Goal: Check status: Check status

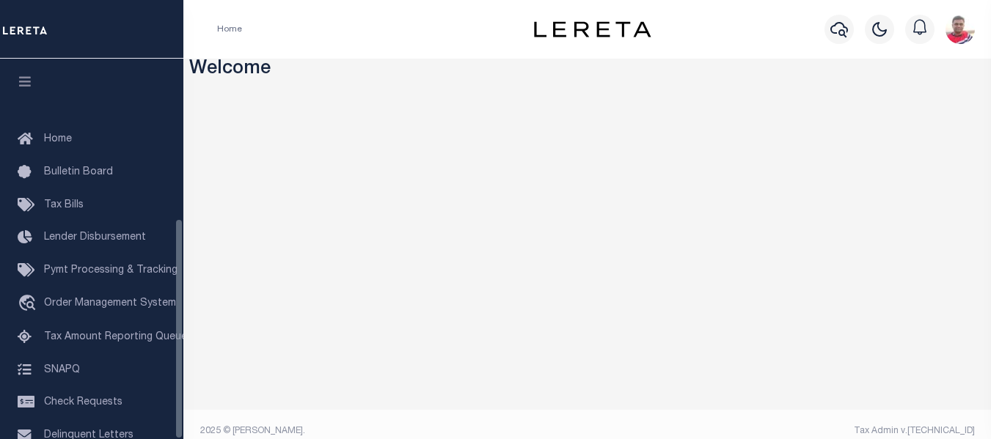
scroll to position [275, 0]
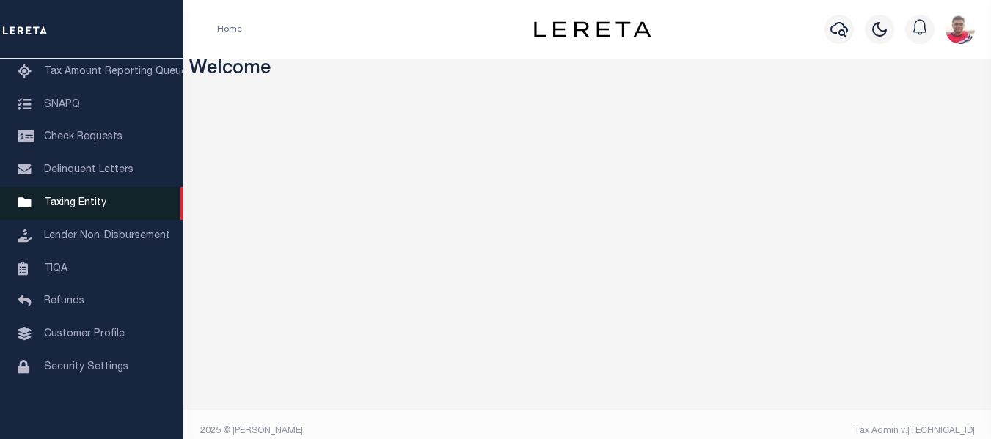
click at [73, 200] on span "Taxing Entity" at bounding box center [75, 203] width 62 height 10
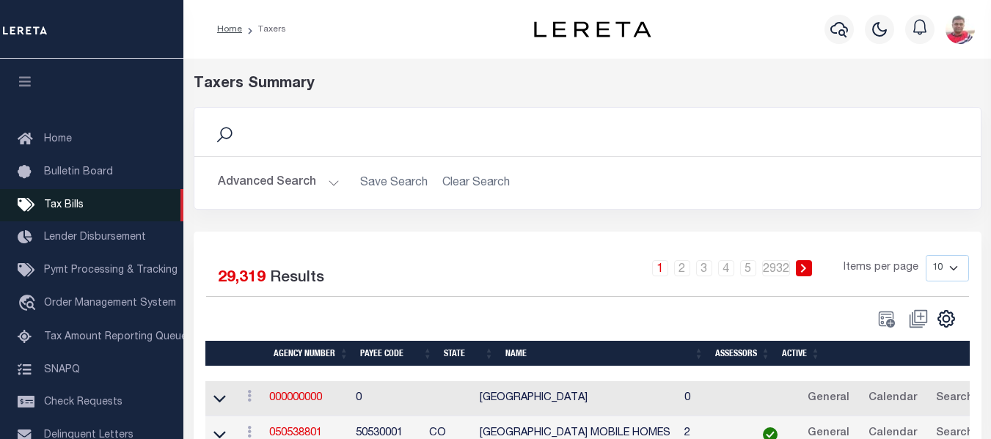
click at [78, 202] on span "Tax Bills" at bounding box center [64, 205] width 40 height 10
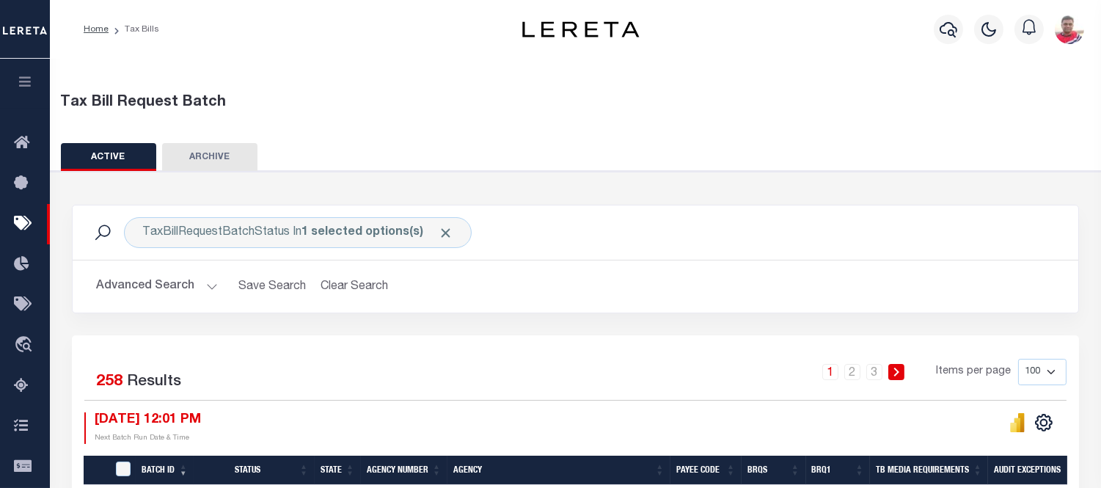
click at [98, 282] on button "Advanced Search" at bounding box center [157, 286] width 122 height 29
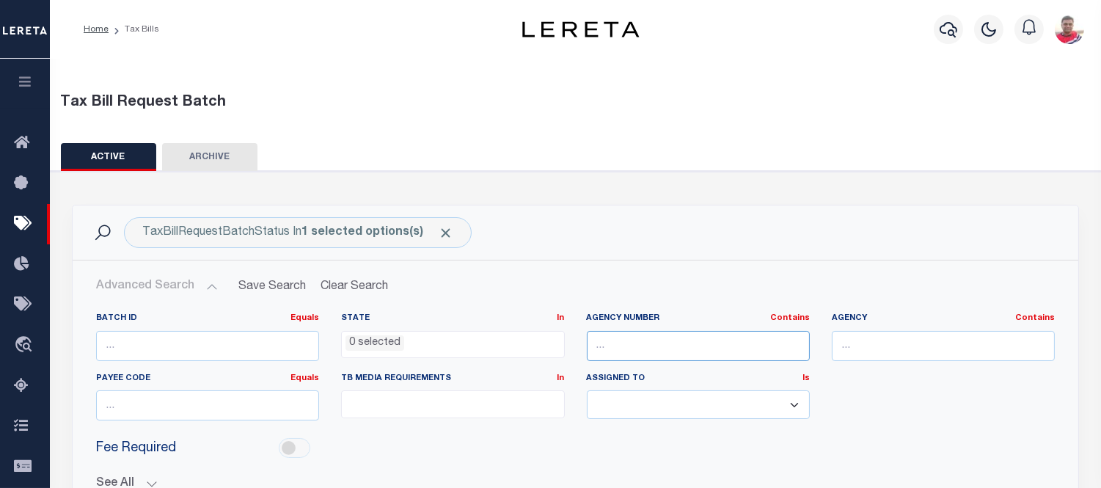
click at [648, 339] on input "text" at bounding box center [698, 346] width 223 height 30
paste input "340650000"
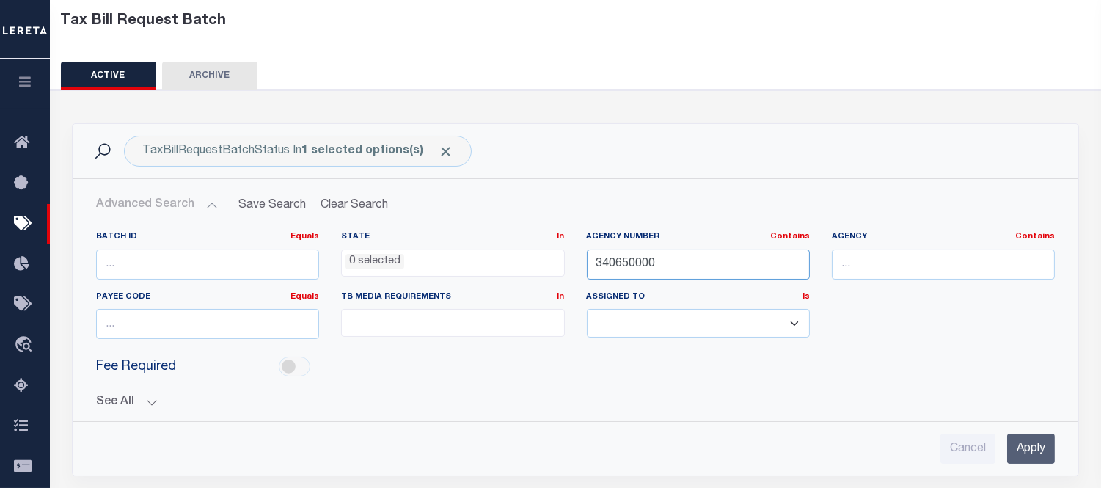
type input "340650000"
drag, startPoint x: 1021, startPoint y: 450, endPoint x: 1007, endPoint y: 445, distance: 14.8
click at [990, 439] on input "Apply" at bounding box center [1031, 448] width 48 height 30
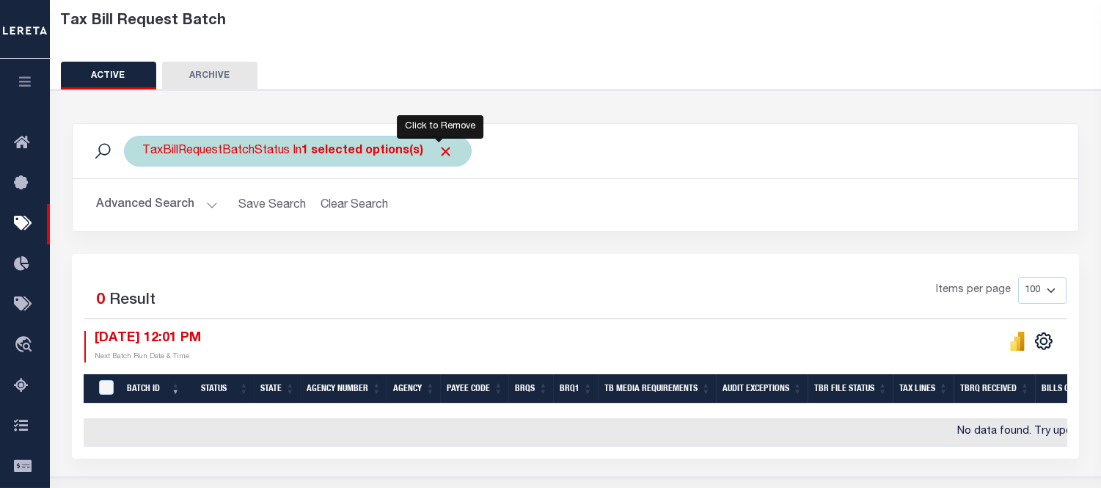
click at [439, 149] on span "Click to Remove" at bounding box center [445, 151] width 15 height 15
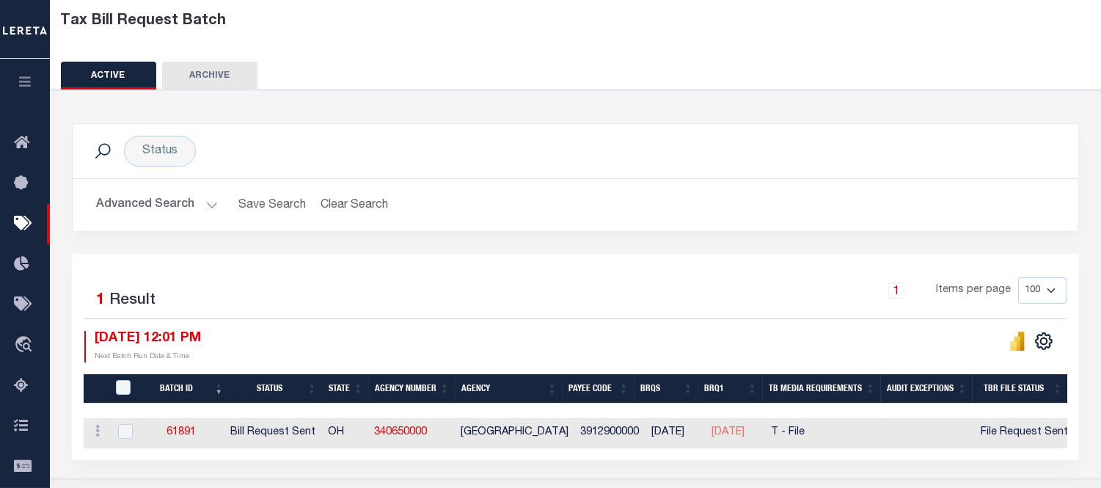
scroll to position [163, 0]
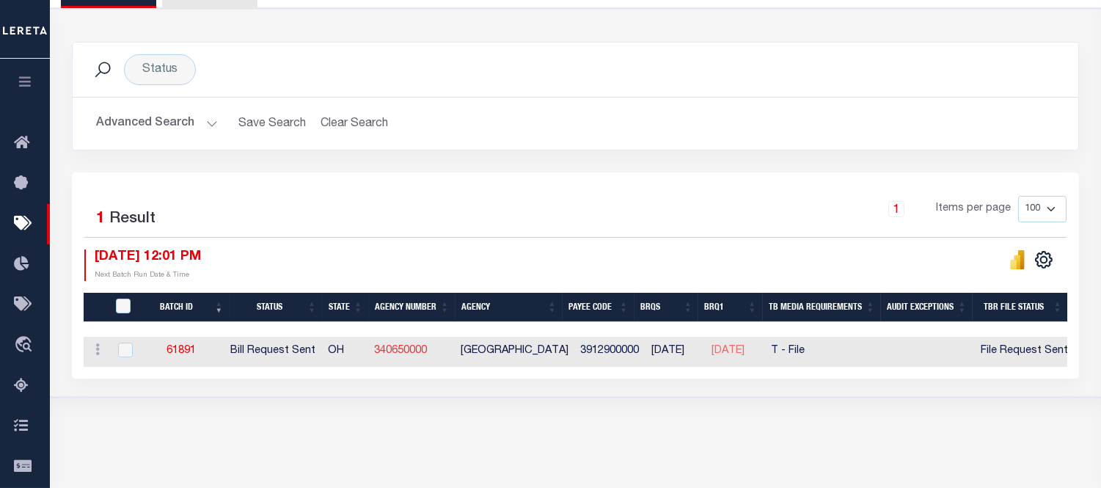
click at [414, 351] on link "340650000" at bounding box center [400, 350] width 53 height 10
checkbox input "true"
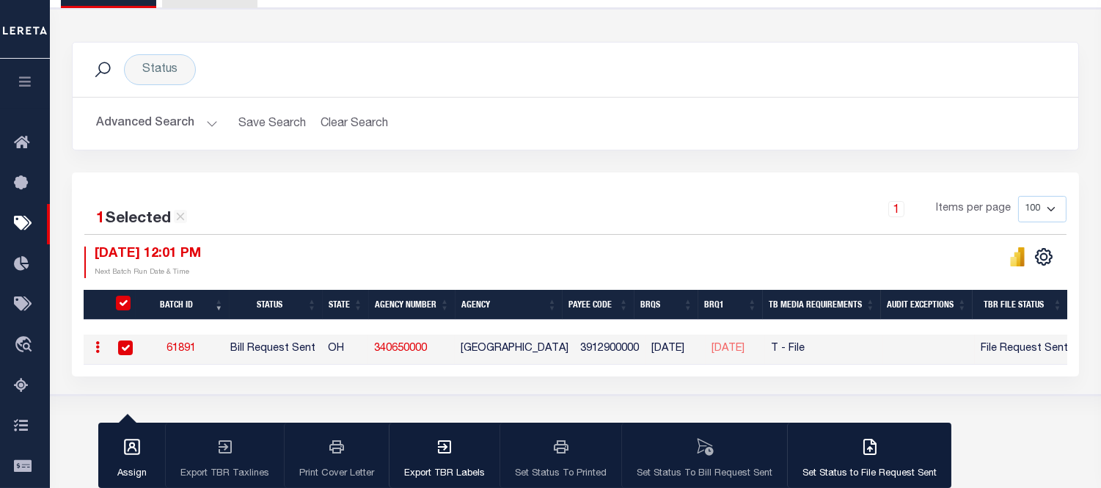
click at [182, 347] on link "61891" at bounding box center [180, 348] width 29 height 10
checkbox input "false"
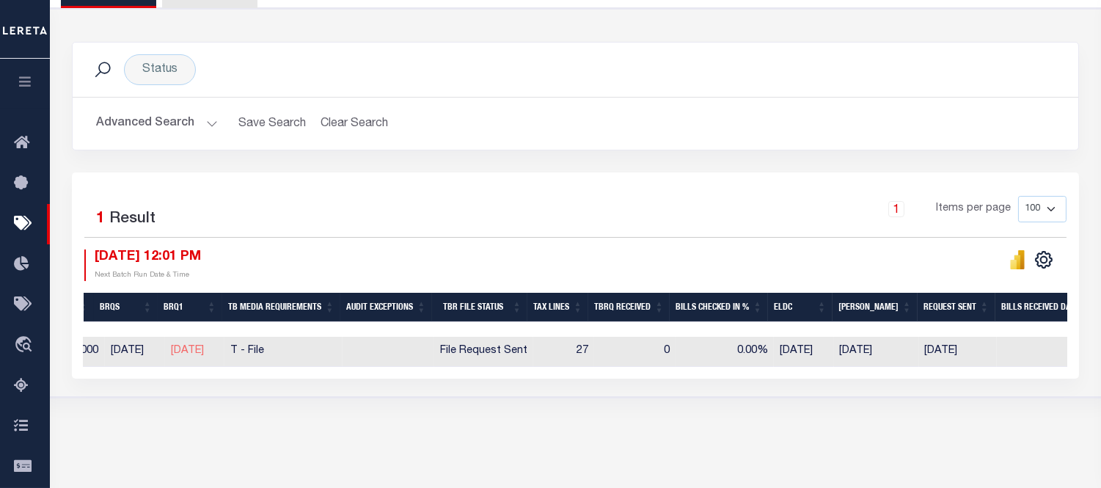
scroll to position [0, 0]
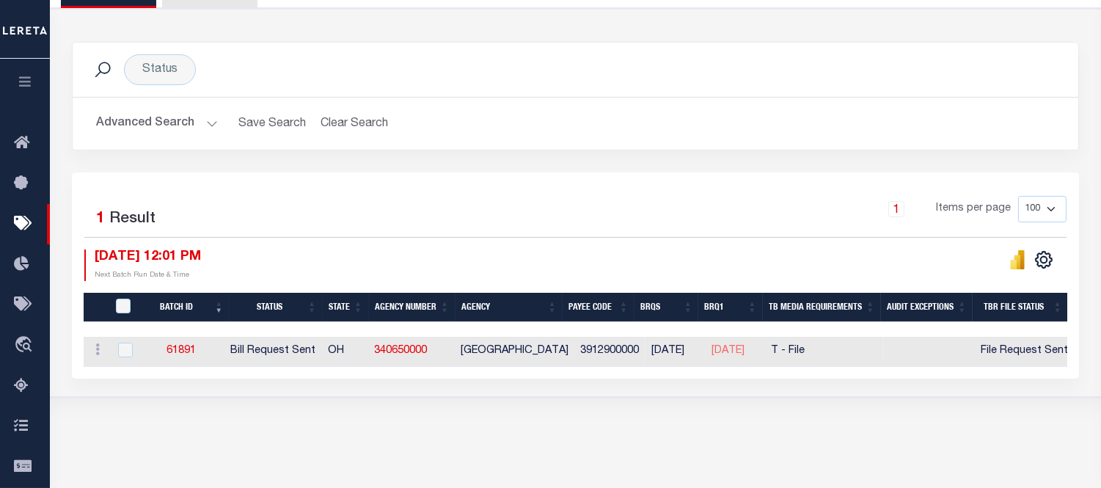
click at [143, 130] on button "Advanced Search" at bounding box center [157, 123] width 122 height 29
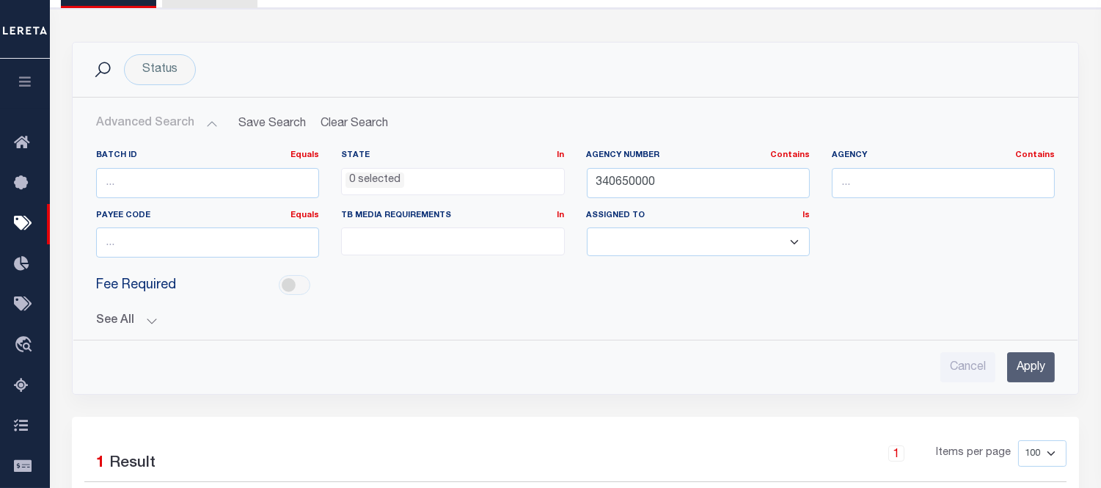
click at [143, 130] on button "Advanced Search" at bounding box center [157, 123] width 122 height 29
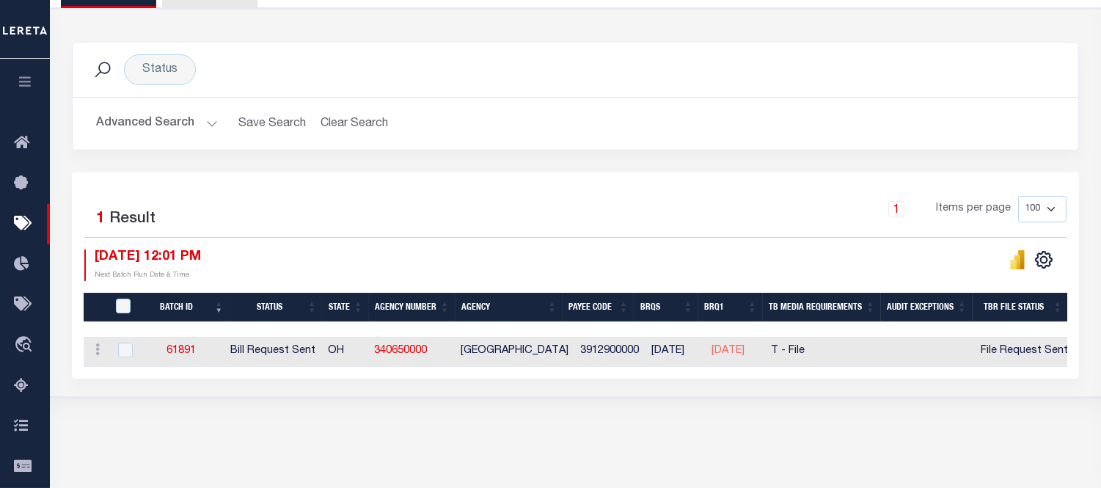
click at [186, 127] on button "Advanced Search" at bounding box center [157, 123] width 122 height 29
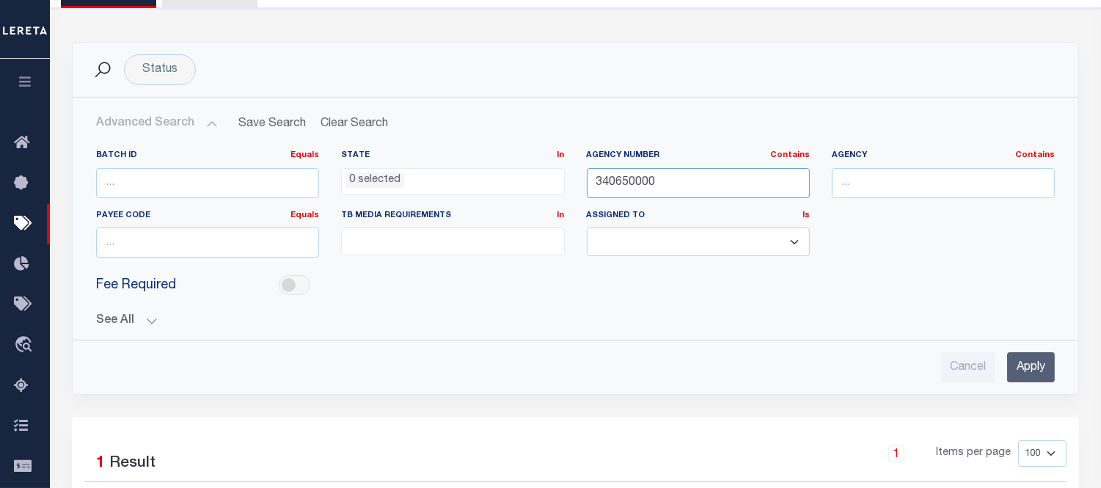
drag, startPoint x: 599, startPoint y: 179, endPoint x: 489, endPoint y: 176, distance: 110.0
click at [490, 176] on div "Batch ID Equals Equals Is Not Equal To Is Greater Than Is Less Than State In In…" at bounding box center [575, 210] width 980 height 120
click at [950, 368] on input "Cancel" at bounding box center [967, 367] width 55 height 30
checkbox input "true"
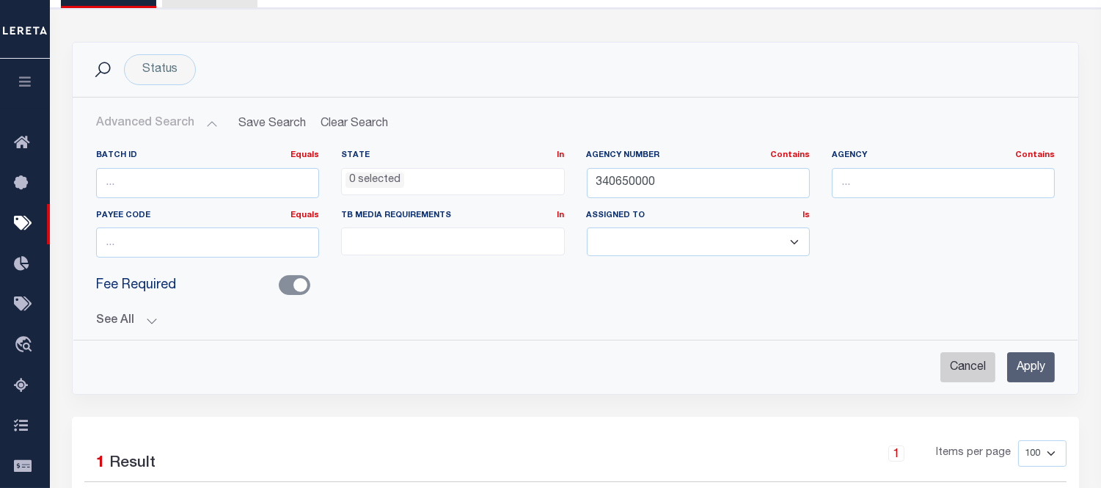
checkbox input "true"
select select
checkbox input "false"
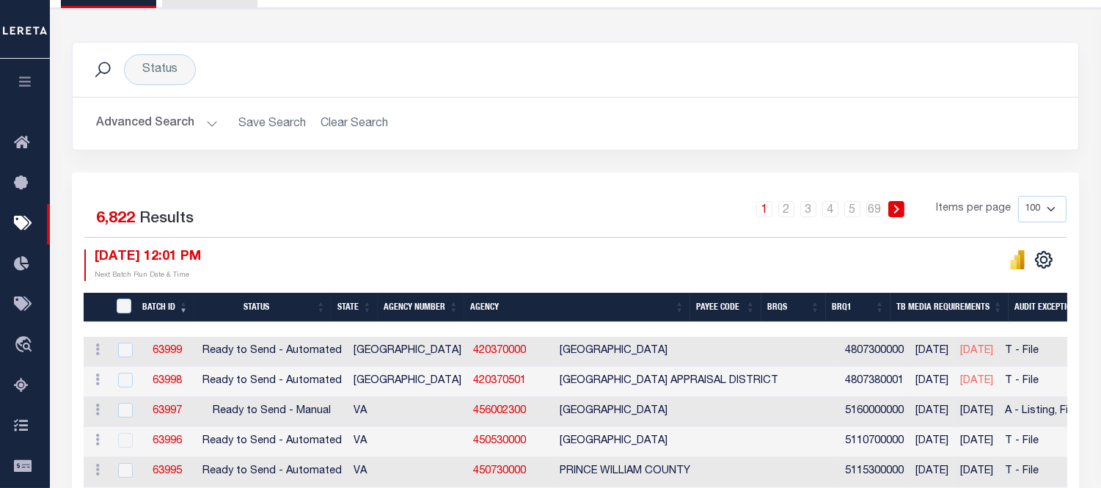
click at [180, 121] on button "Advanced Search" at bounding box center [157, 123] width 122 height 29
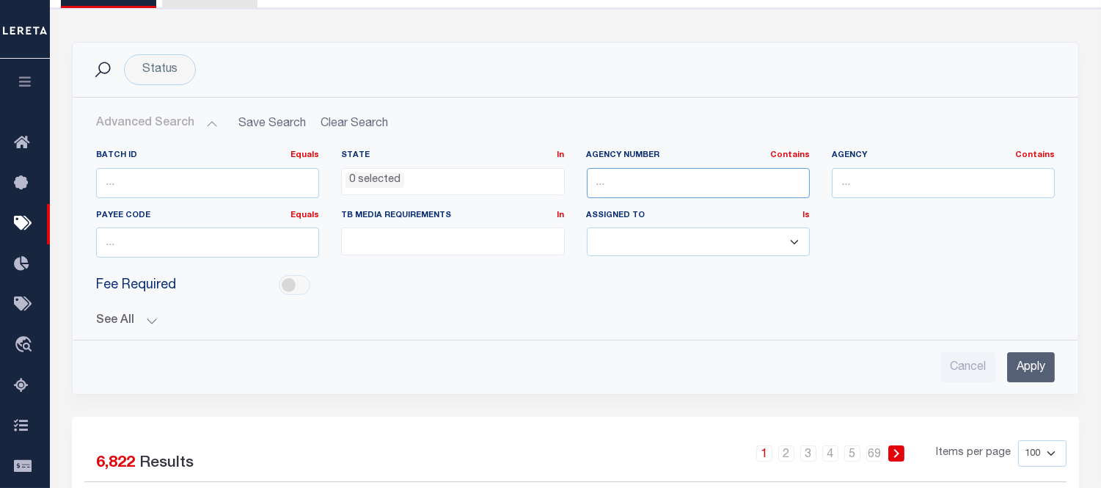
click at [703, 178] on input "text" at bounding box center [698, 183] width 223 height 30
paste input "340650000"
type input "340650000"
click at [990, 357] on input "Apply" at bounding box center [1031, 367] width 48 height 30
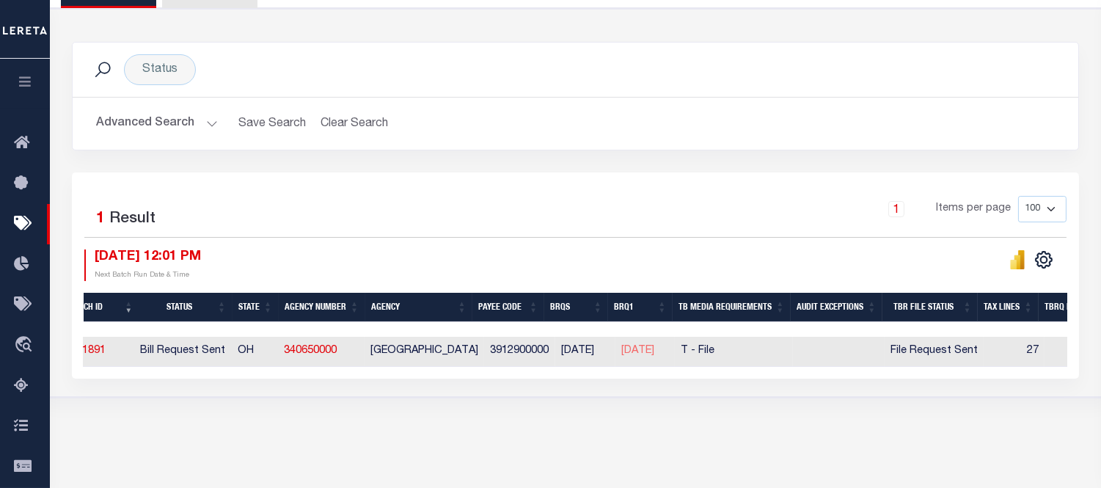
scroll to position [0, 100]
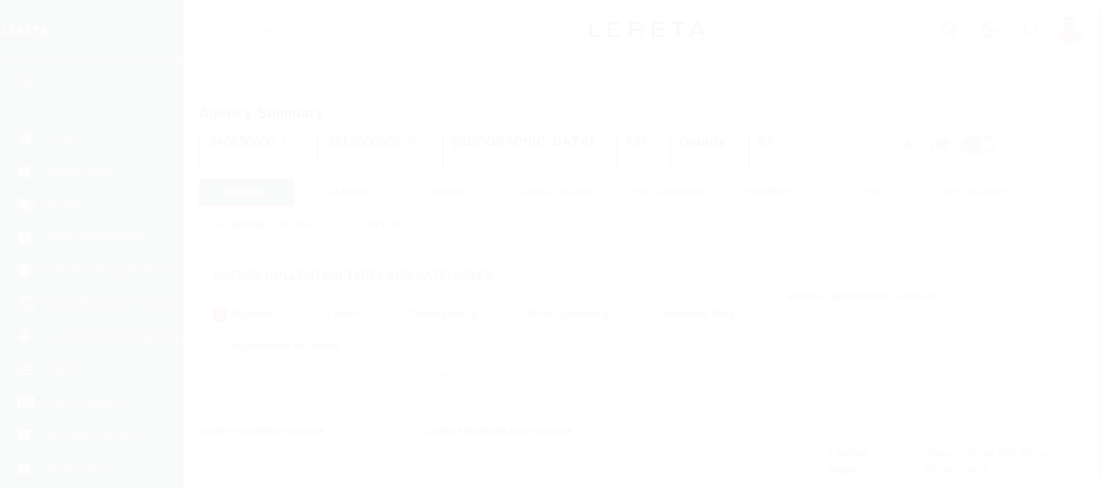
select select
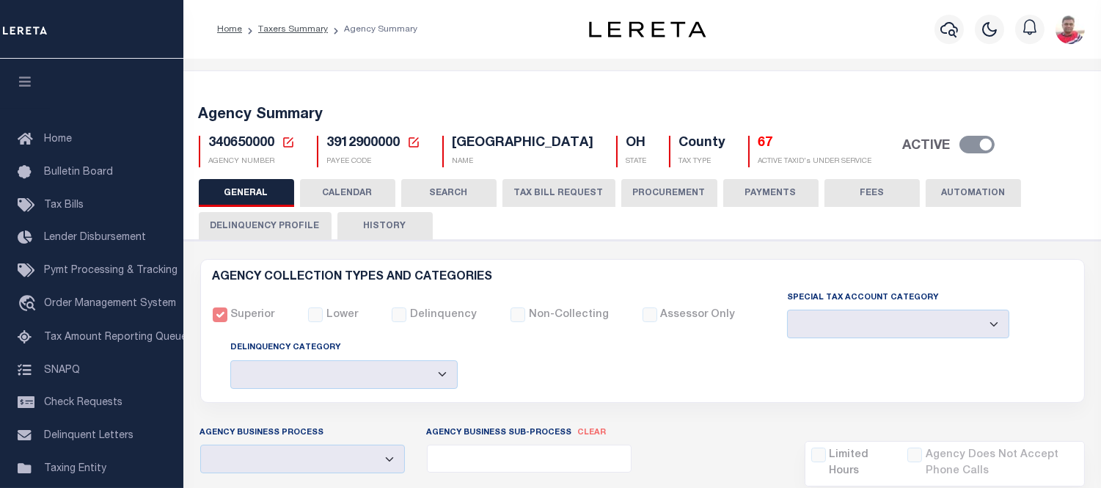
click at [362, 191] on button "CALENDAR" at bounding box center [347, 193] width 95 height 28
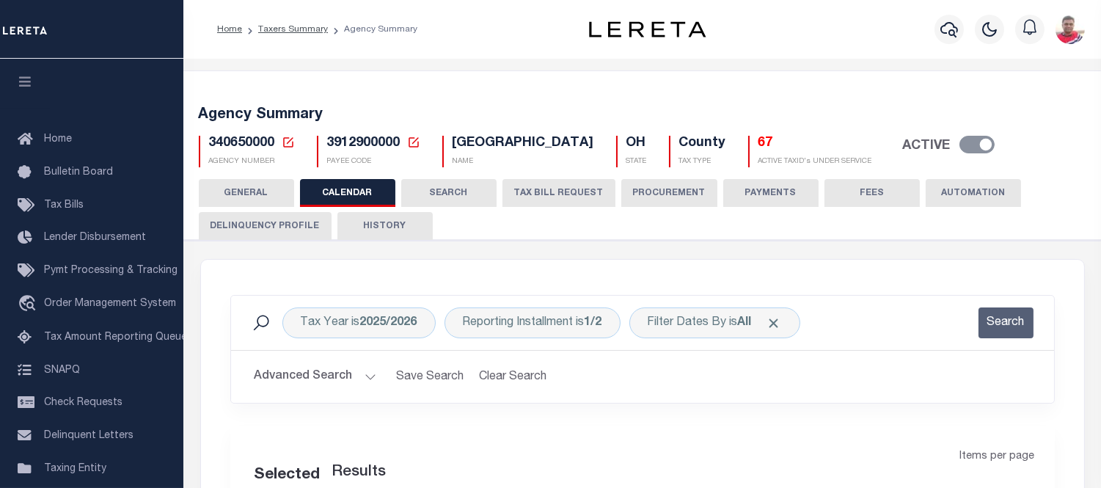
checkbox input "false"
type input "1"
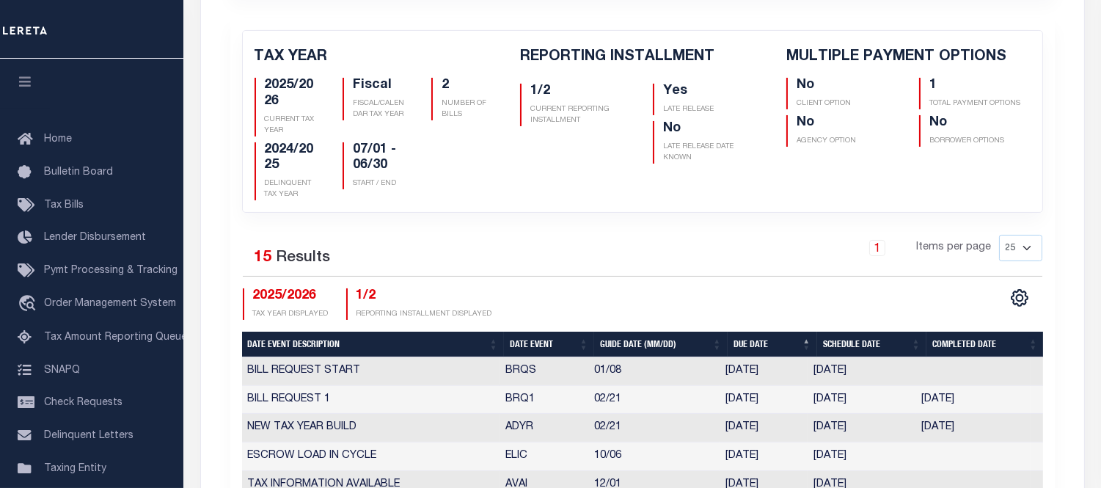
scroll to position [570, 0]
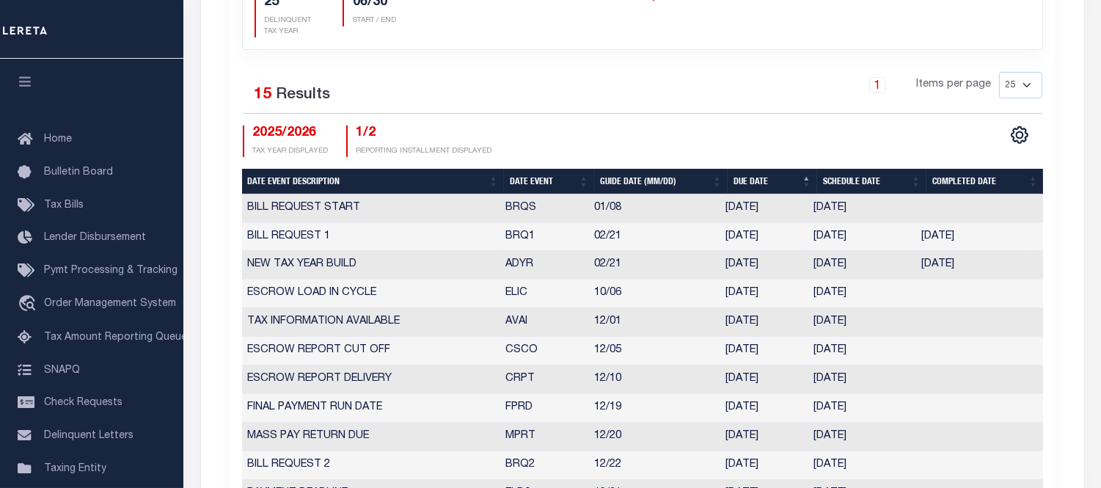
click at [532, 178] on th "Date Event" at bounding box center [549, 182] width 90 height 26
checkbox input "false"
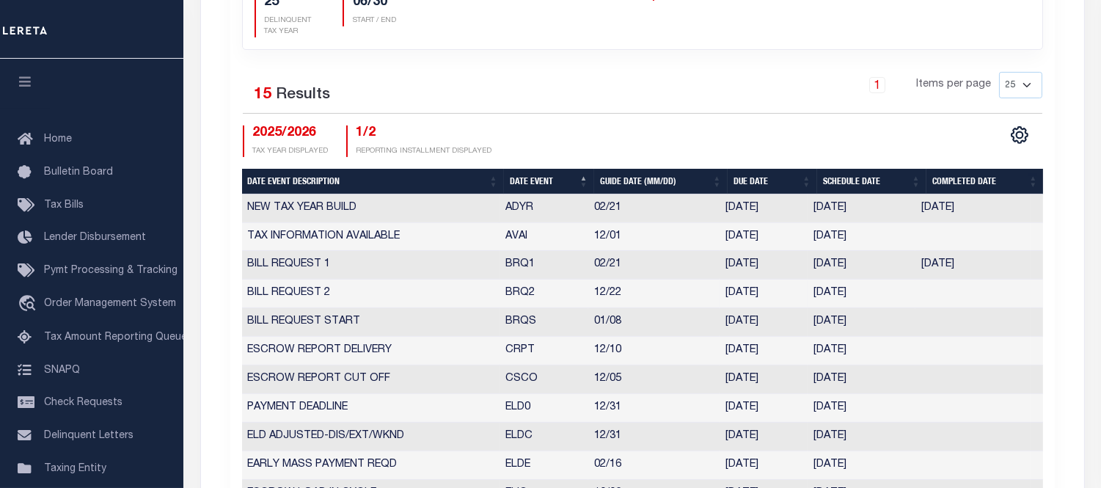
drag, startPoint x: 813, startPoint y: 290, endPoint x: 898, endPoint y: 292, distance: 85.1
click at [898, 292] on td "12/15/2025" at bounding box center [861, 293] width 108 height 29
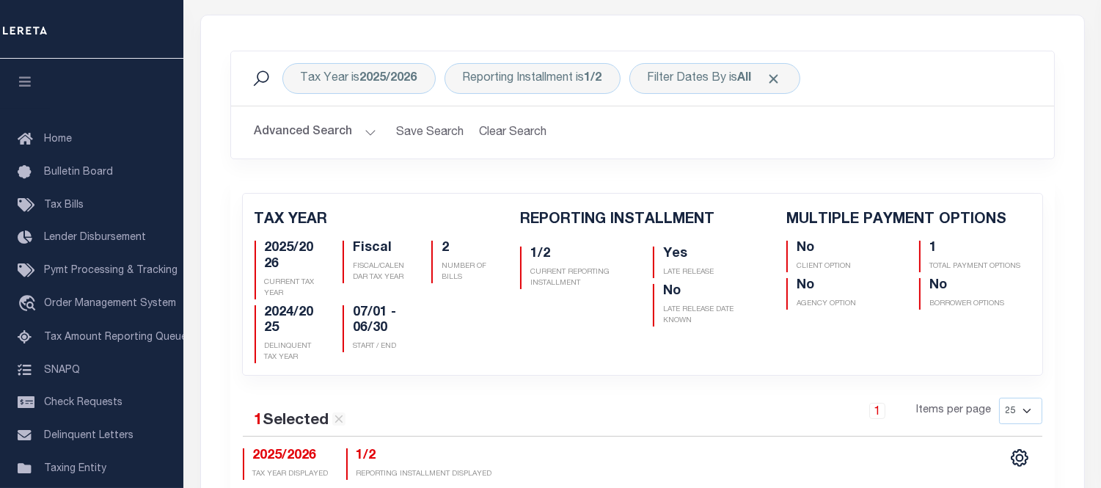
scroll to position [0, 0]
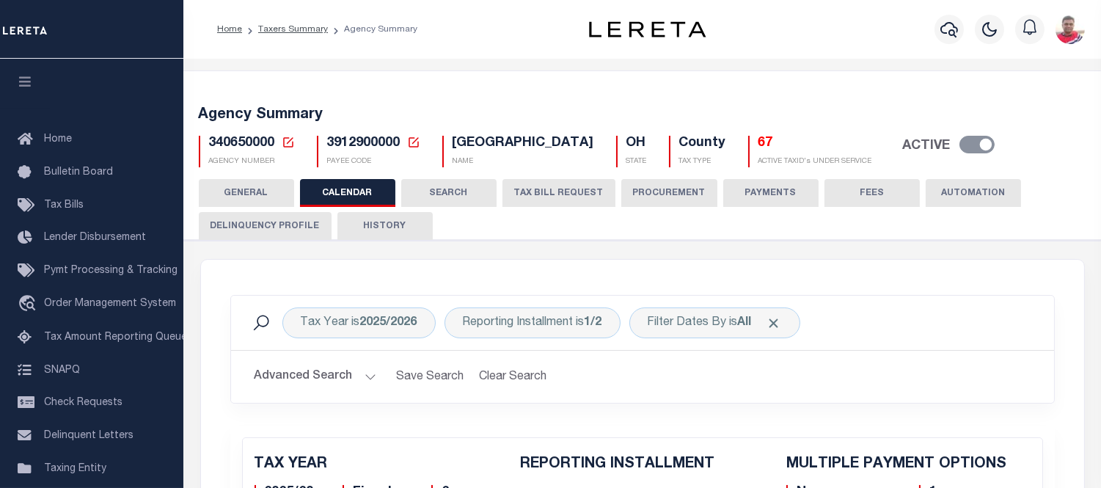
click at [421, 224] on button "HISTORY" at bounding box center [384, 226] width 95 height 28
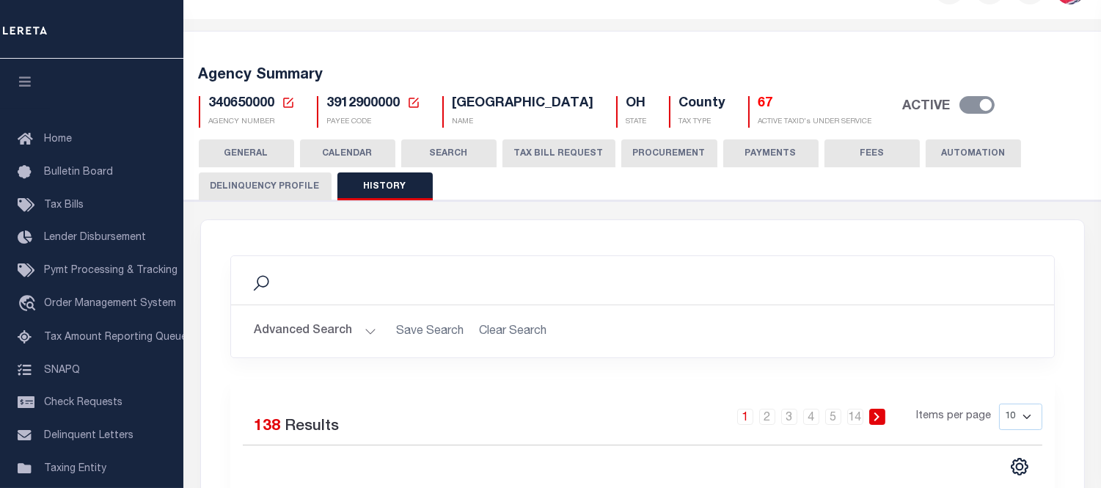
scroll to position [365, 0]
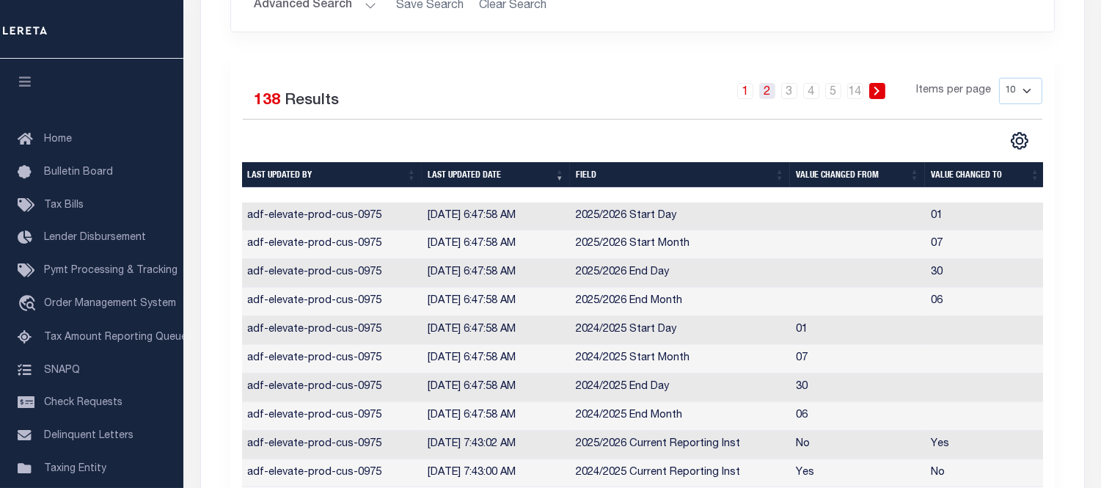
click at [772, 86] on link "2" at bounding box center [767, 91] width 16 height 16
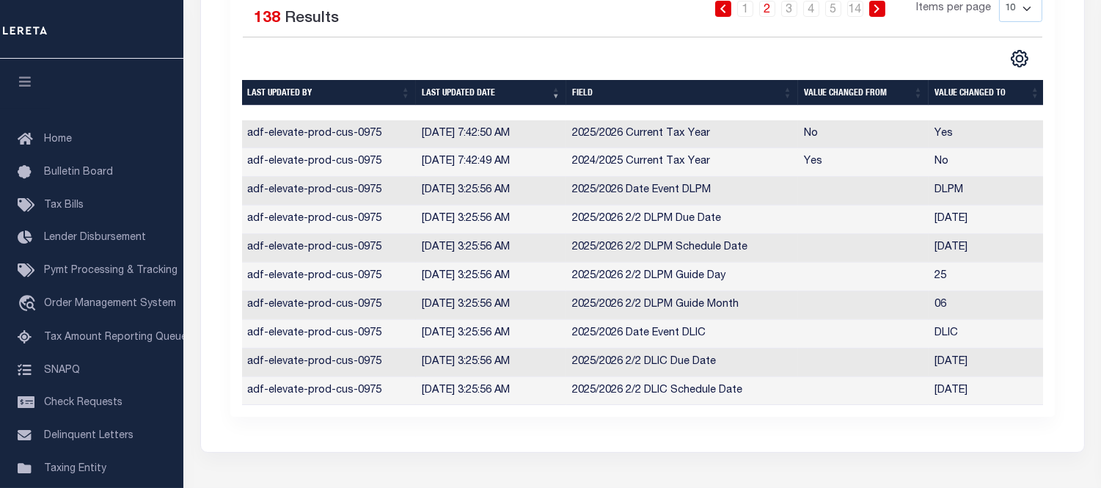
scroll to position [284, 0]
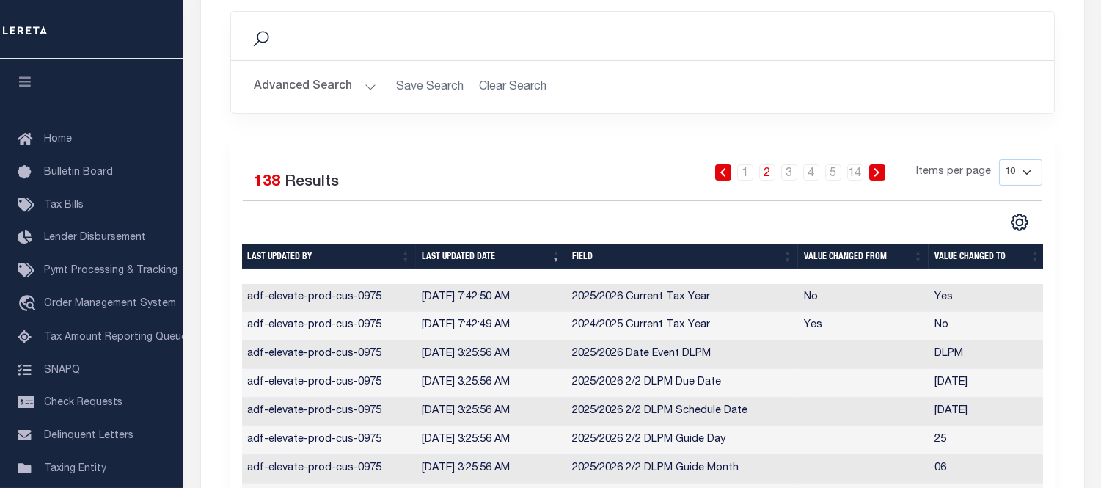
click at [477, 250] on th "Last updated date" at bounding box center [491, 256] width 150 height 26
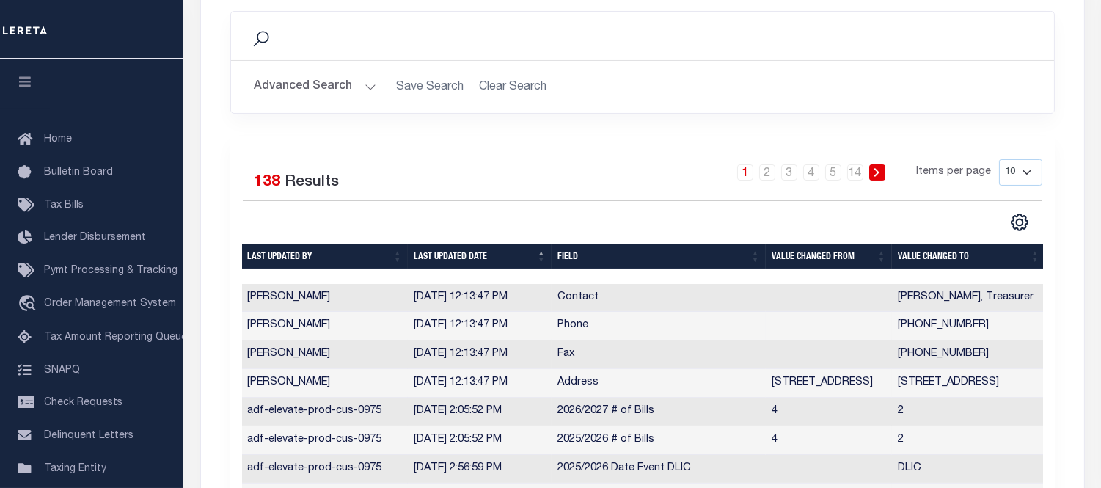
click at [451, 257] on th "Last updated date" at bounding box center [480, 256] width 144 height 26
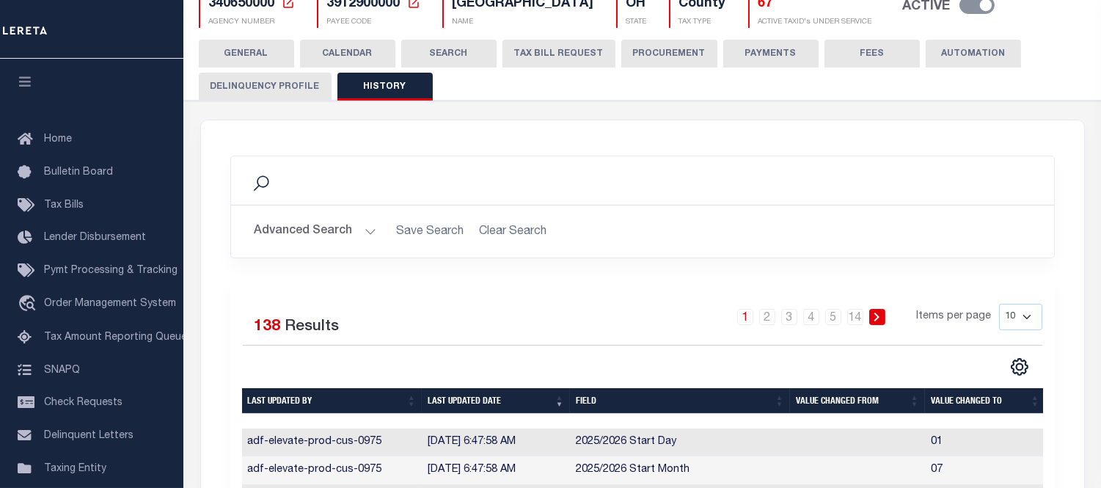
scroll to position [0, 0]
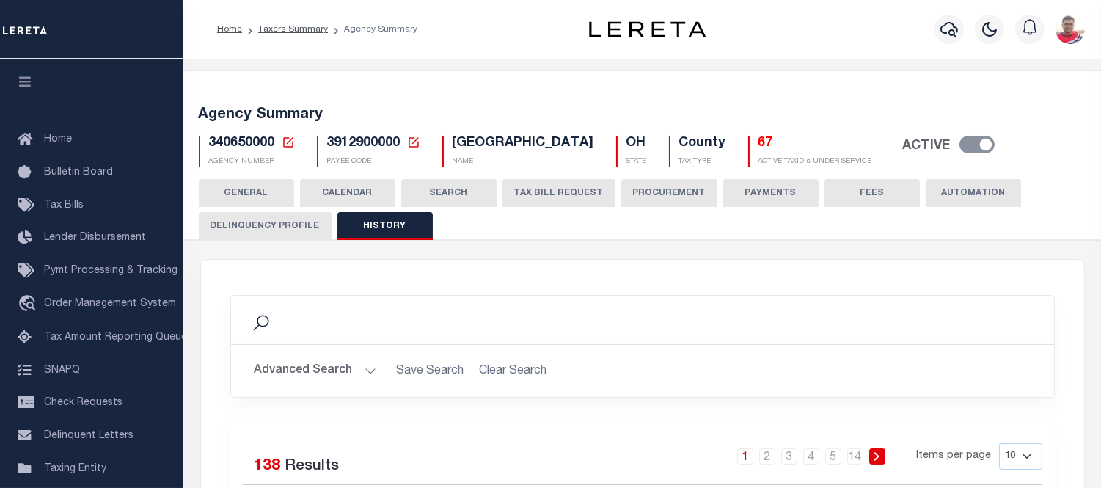
click at [367, 182] on button "CALENDAR" at bounding box center [347, 193] width 95 height 28
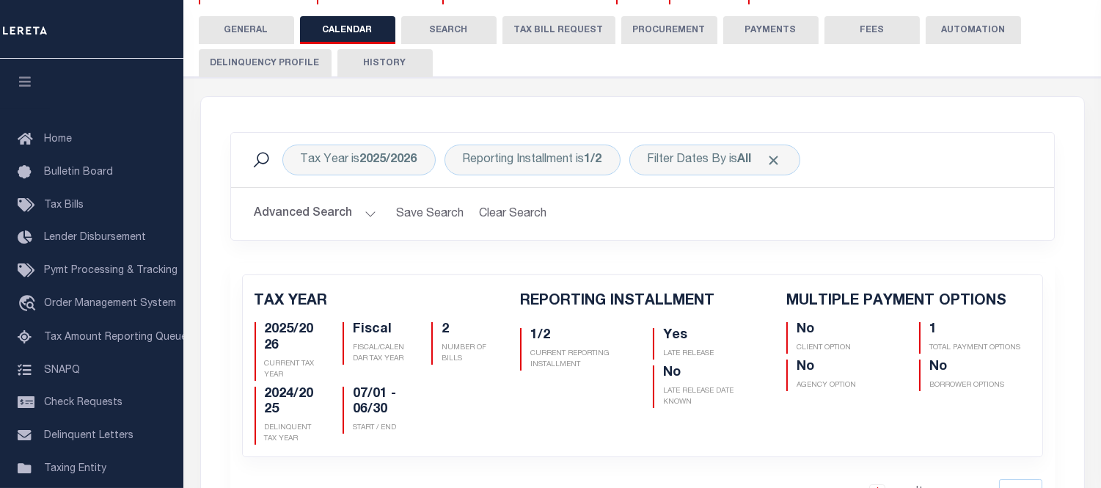
scroll to position [407, 0]
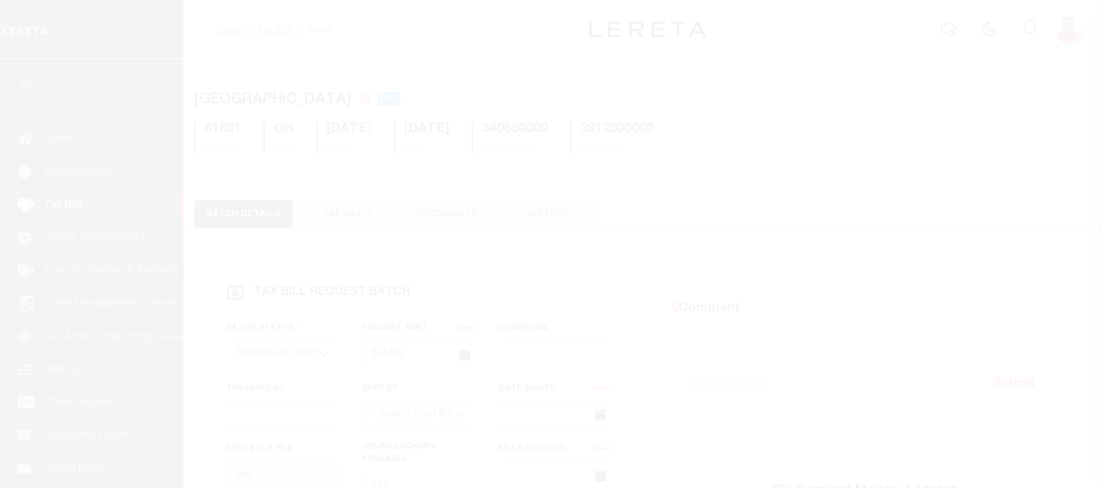
select select "RST"
select select "22"
select select "3"
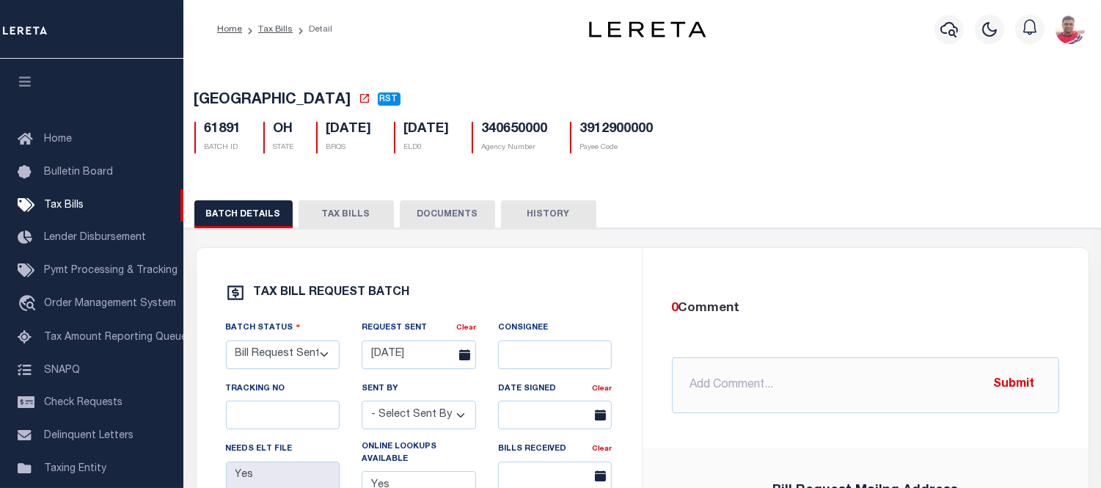
click at [340, 217] on button "TAX BILLS" at bounding box center [345, 214] width 95 height 28
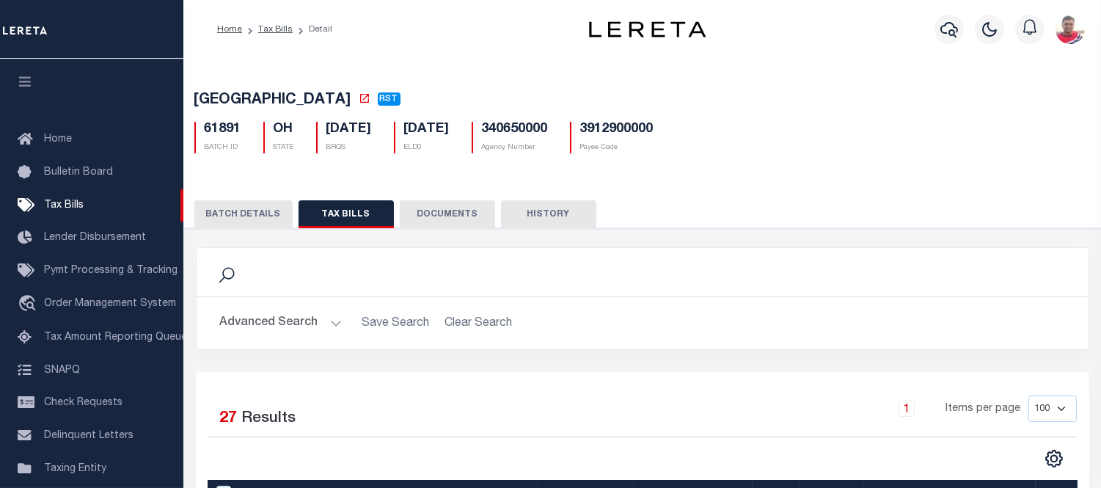
click at [543, 218] on button "HISTORY" at bounding box center [548, 214] width 95 height 28
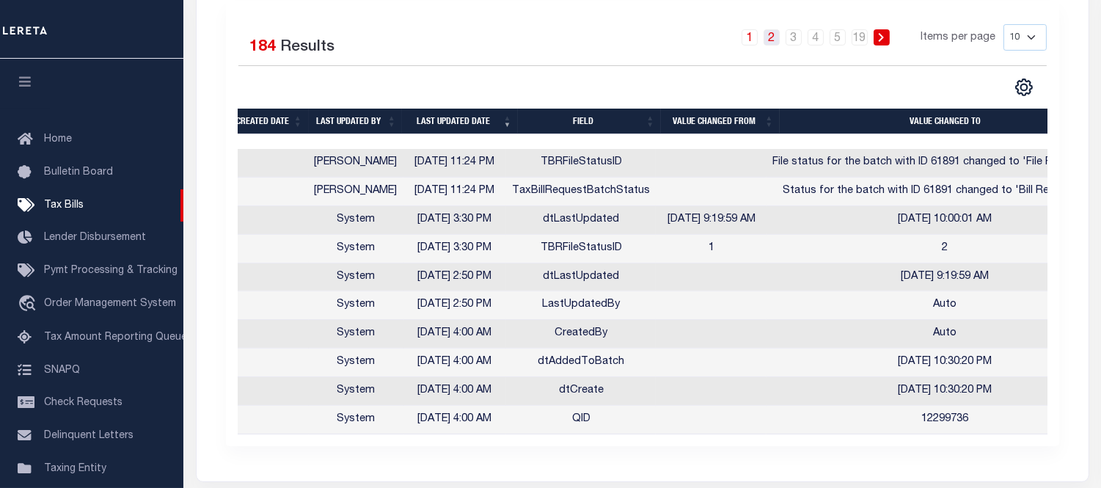
click at [773, 39] on link "2" at bounding box center [771, 37] width 16 height 16
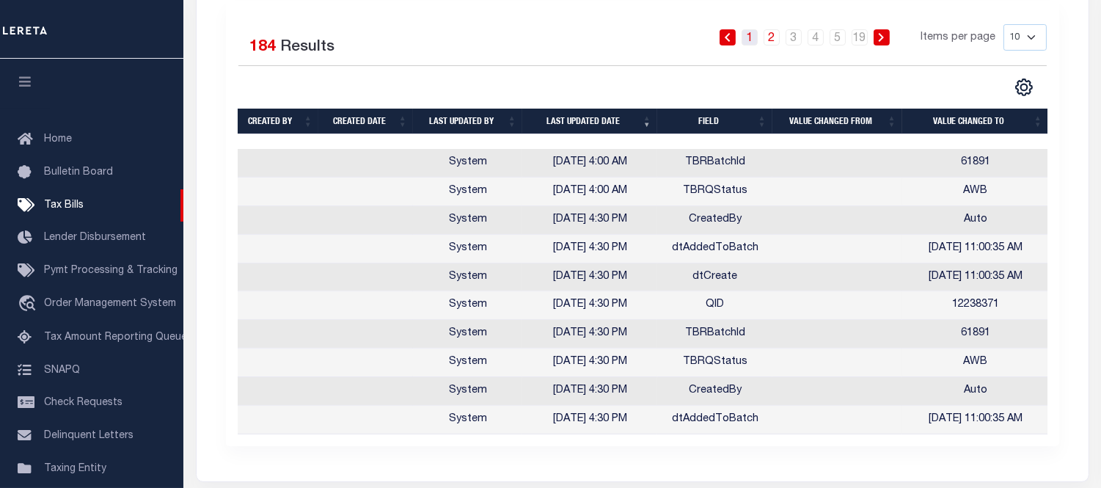
click at [752, 41] on link "1" at bounding box center [749, 37] width 16 height 16
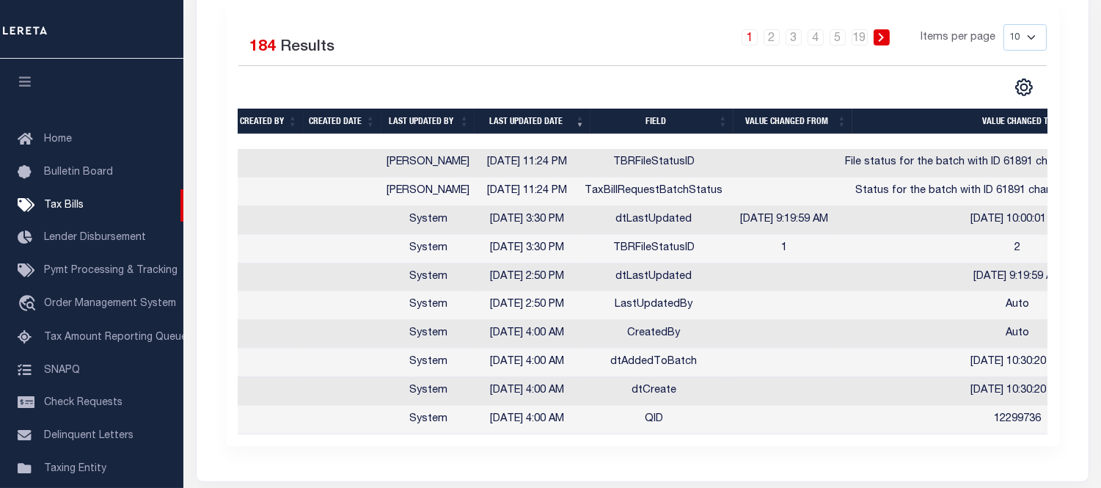
scroll to position [81, 0]
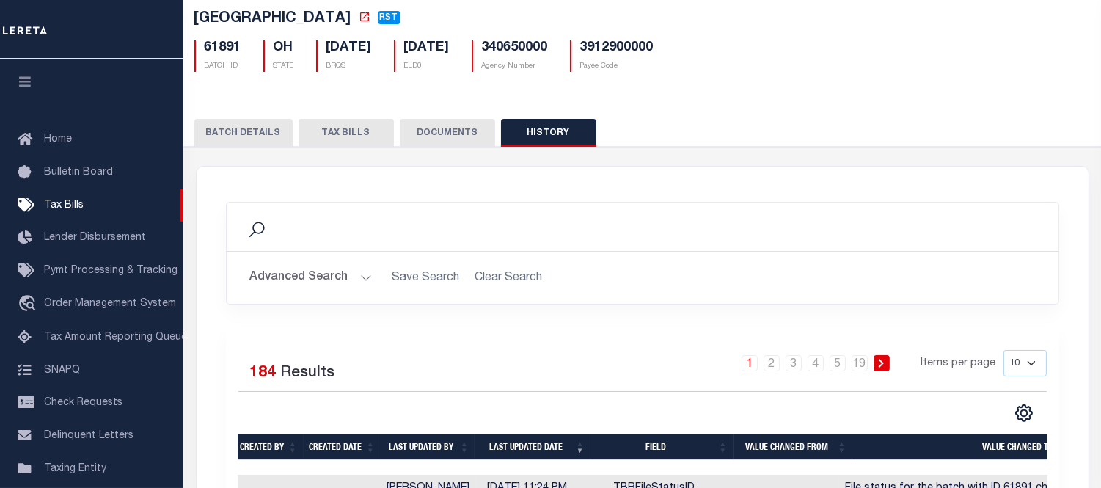
click at [314, 282] on button "Advanced Search" at bounding box center [311, 277] width 122 height 29
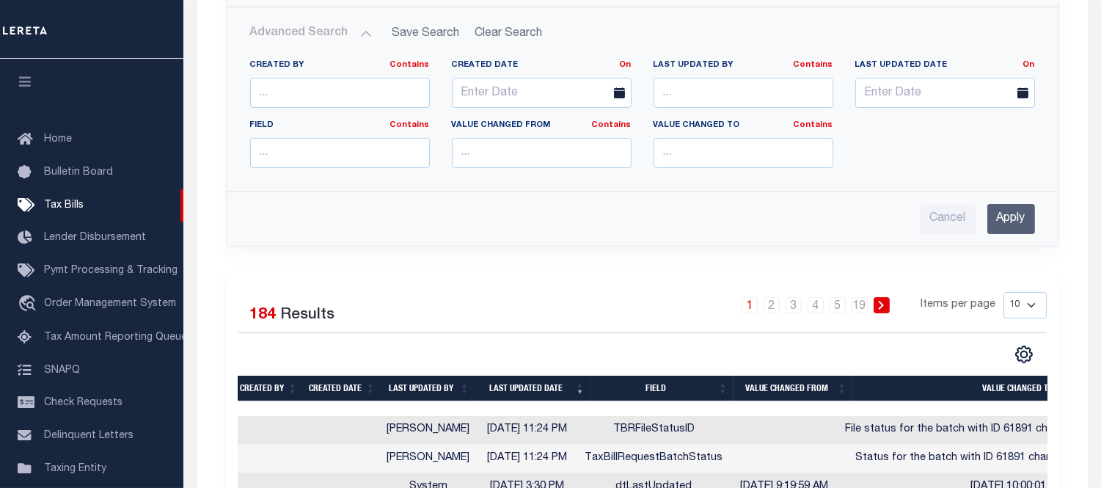
scroll to position [570, 0]
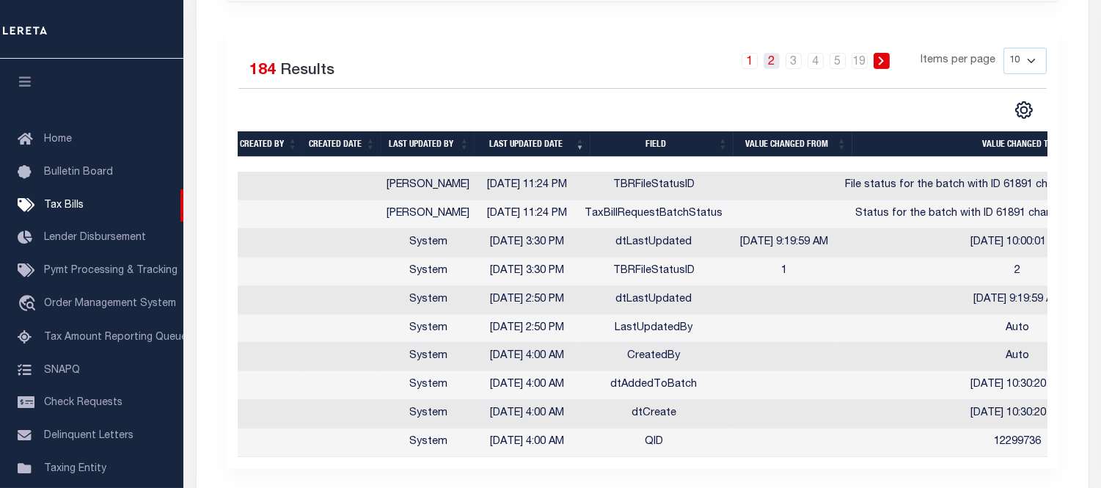
click at [777, 60] on link "2" at bounding box center [771, 61] width 16 height 16
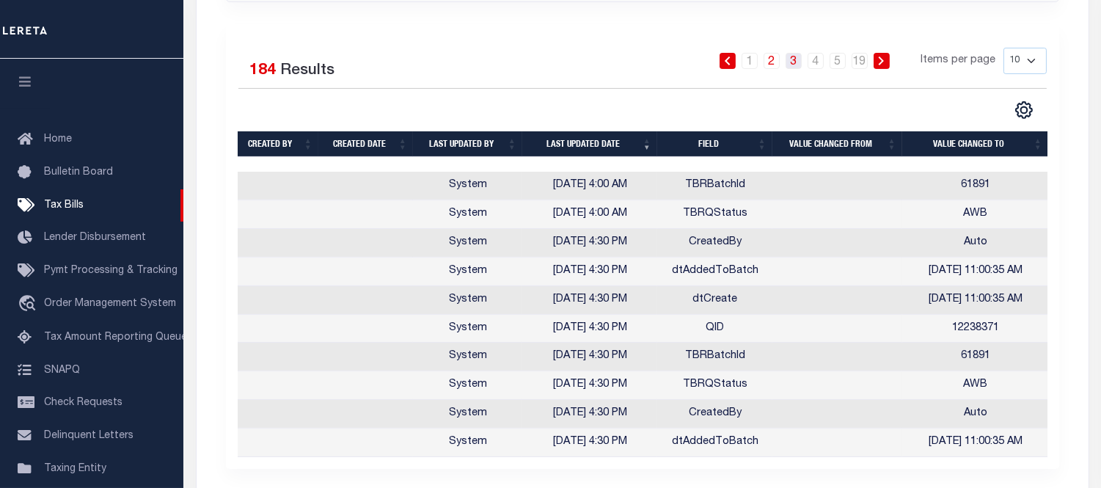
click at [799, 61] on link "3" at bounding box center [793, 61] width 16 height 16
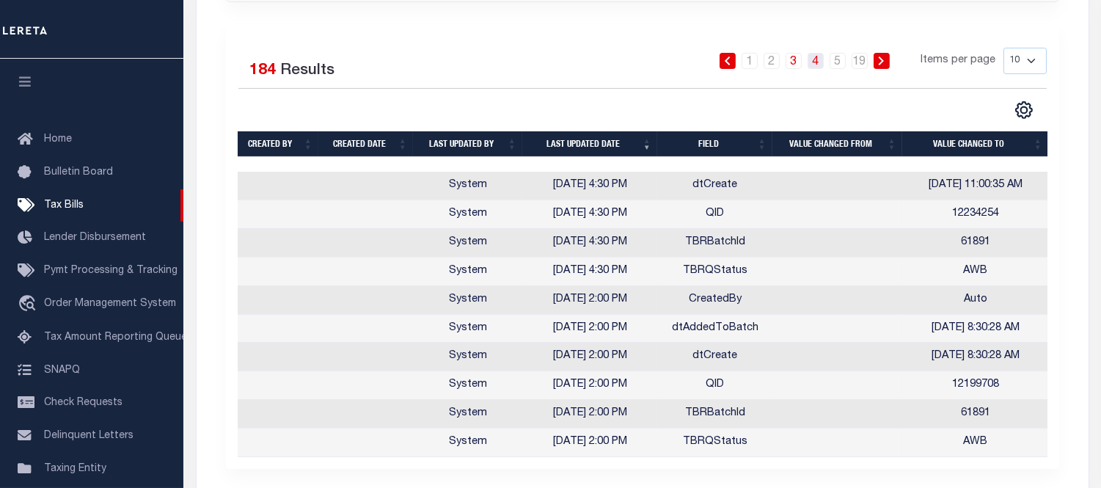
click at [821, 62] on link "4" at bounding box center [815, 61] width 16 height 16
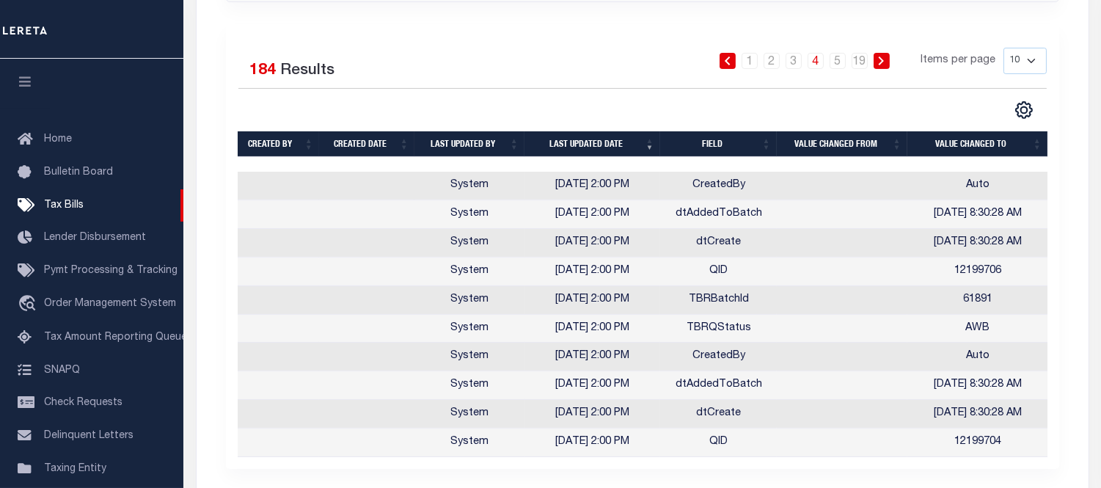
scroll to position [0, 2]
click at [890, 60] on link at bounding box center [881, 61] width 16 height 16
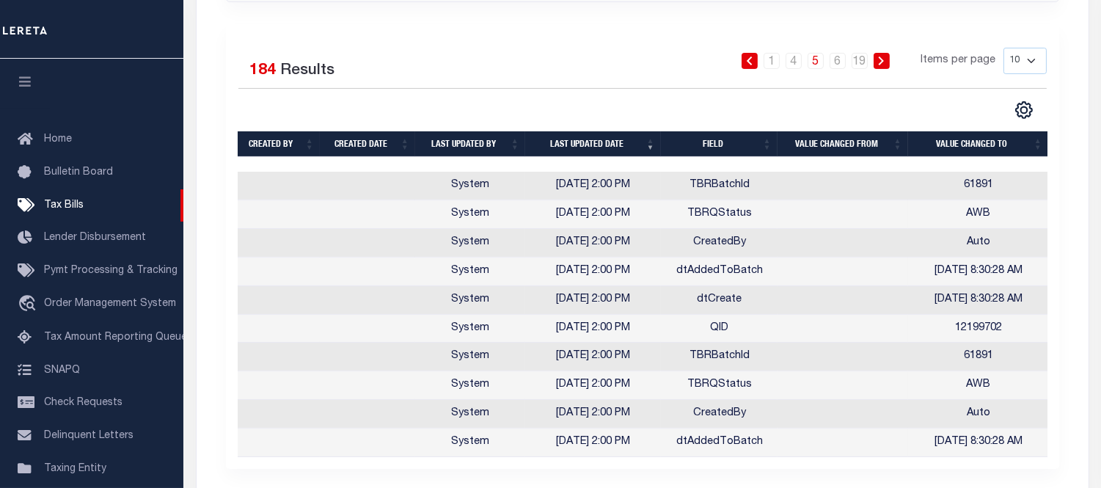
click at [890, 60] on link at bounding box center [881, 61] width 16 height 16
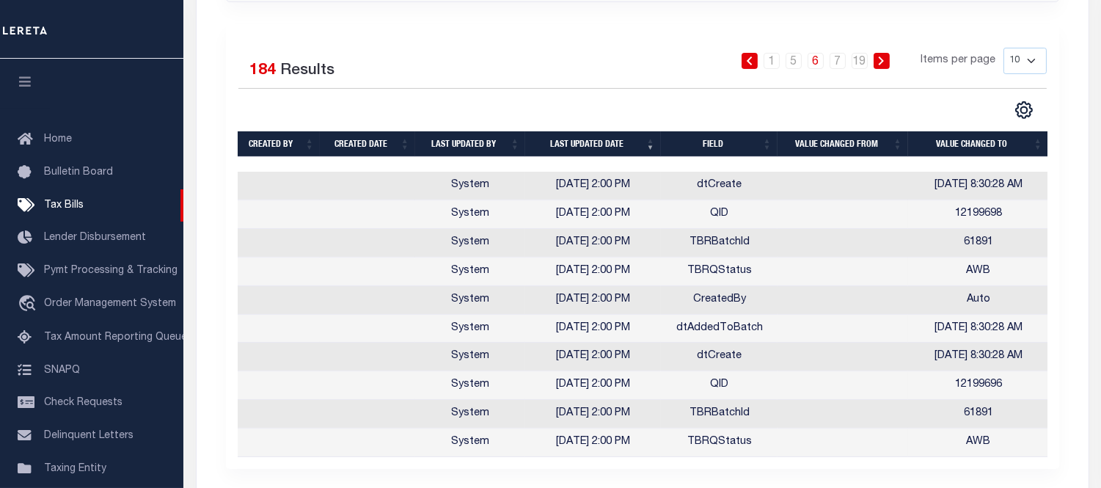
click at [890, 60] on link at bounding box center [881, 61] width 16 height 16
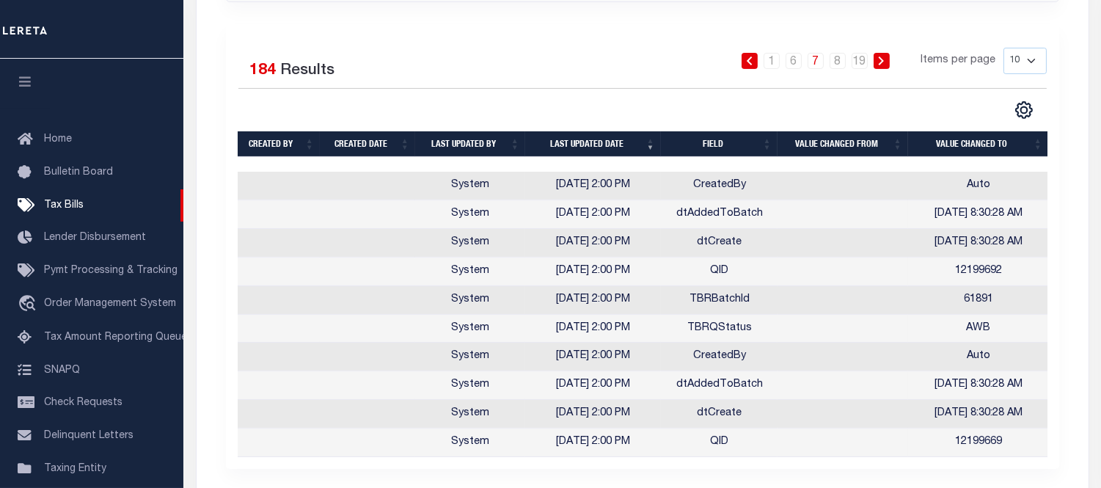
click at [890, 60] on link at bounding box center [881, 61] width 16 height 16
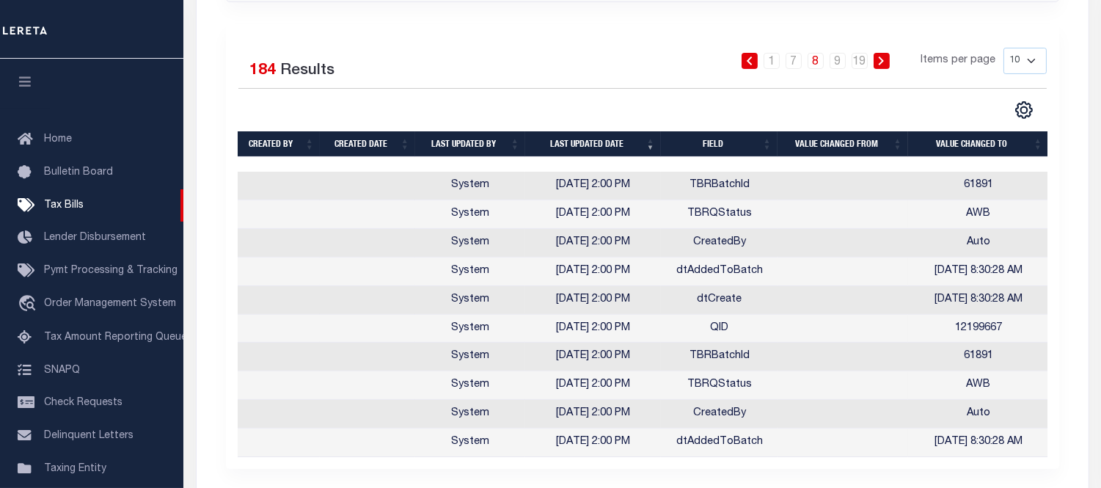
click at [890, 60] on link at bounding box center [881, 61] width 16 height 16
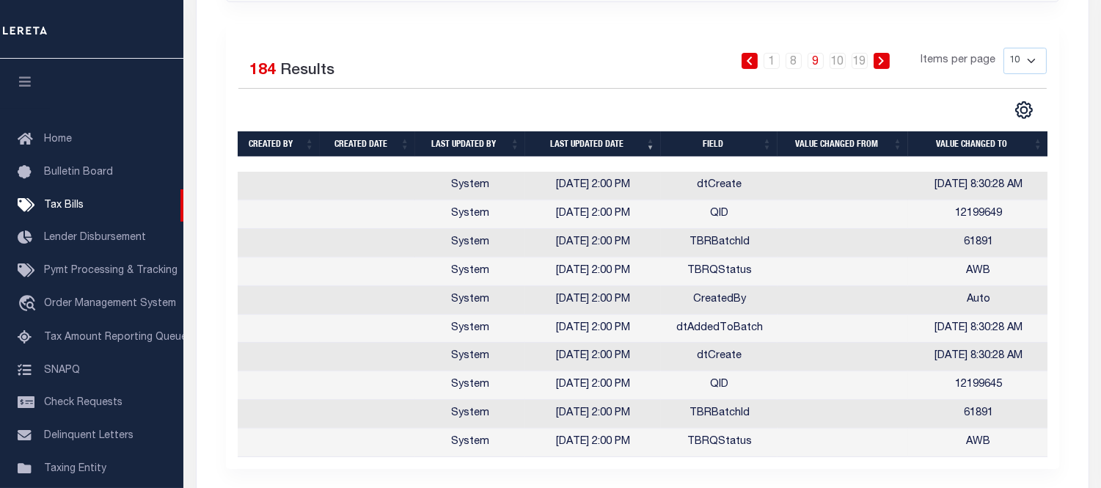
click at [890, 60] on link at bounding box center [881, 61] width 16 height 16
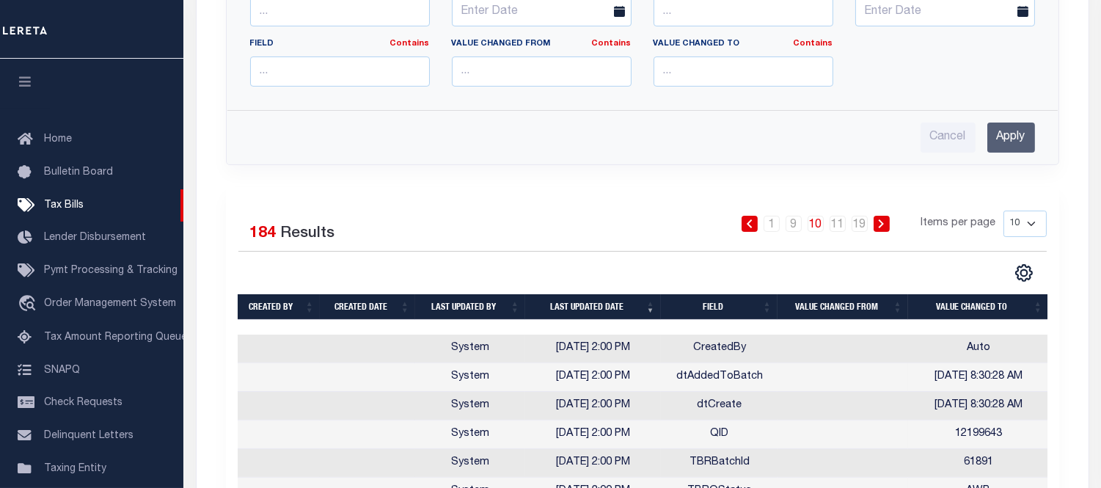
scroll to position [163, 0]
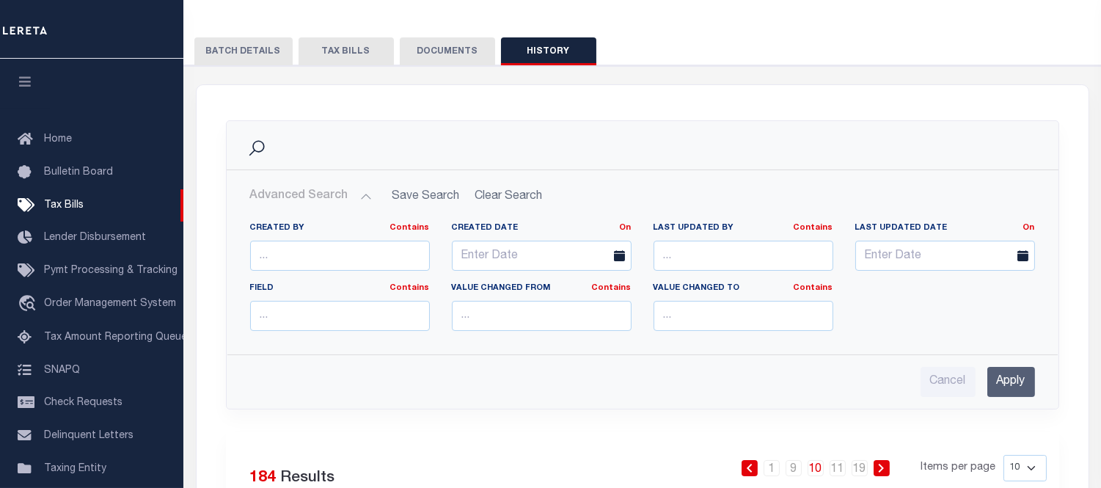
click at [359, 46] on button "TAX BILLS" at bounding box center [345, 51] width 95 height 28
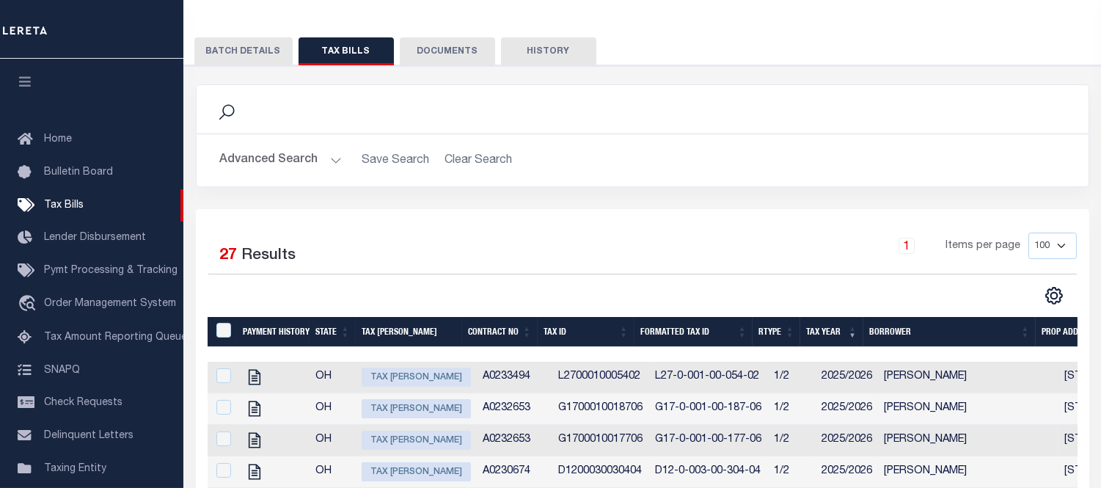
scroll to position [326, 0]
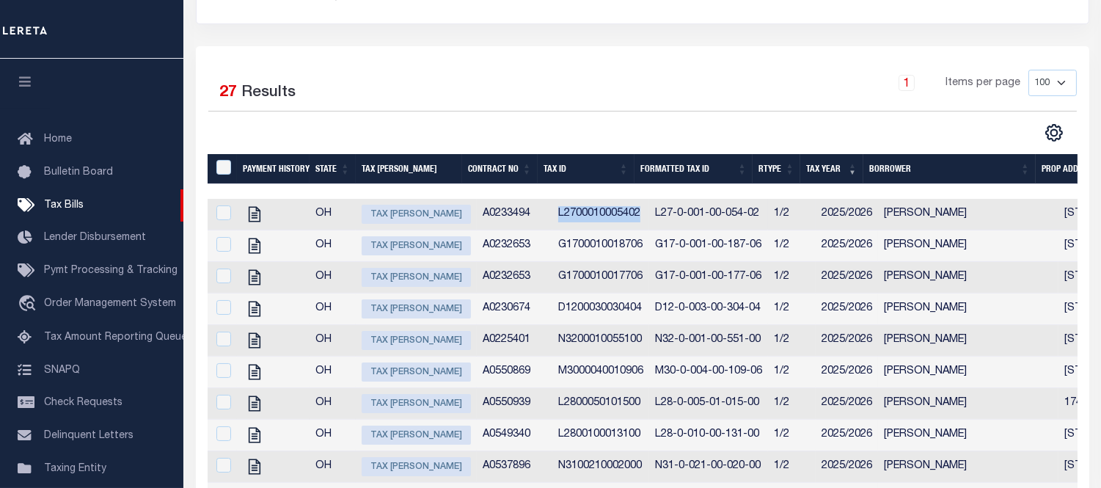
drag, startPoint x: 541, startPoint y: 213, endPoint x: 626, endPoint y: 215, distance: 84.4
click at [626, 215] on td "L2700010005402" at bounding box center [600, 215] width 97 height 32
checkbox input "true"
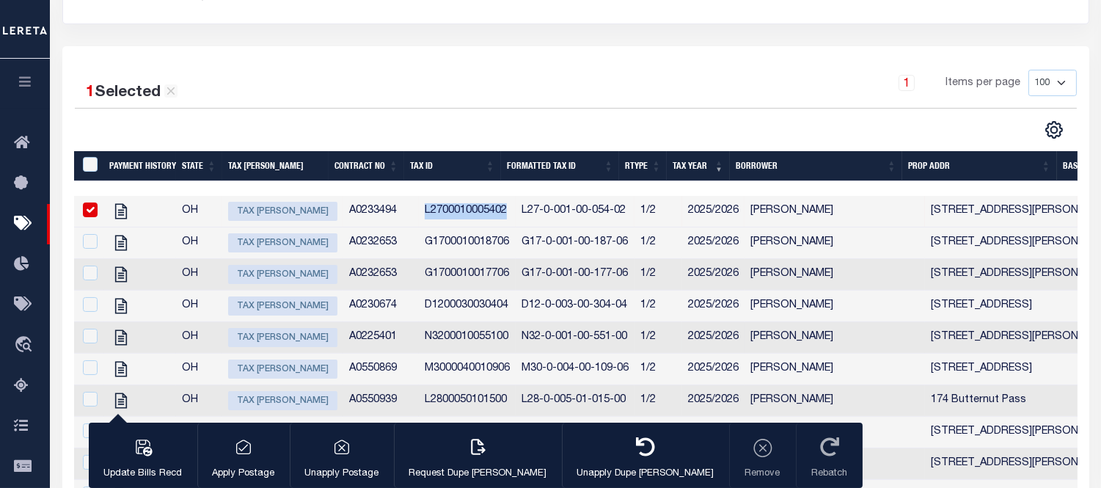
copy td "L2700010005402"
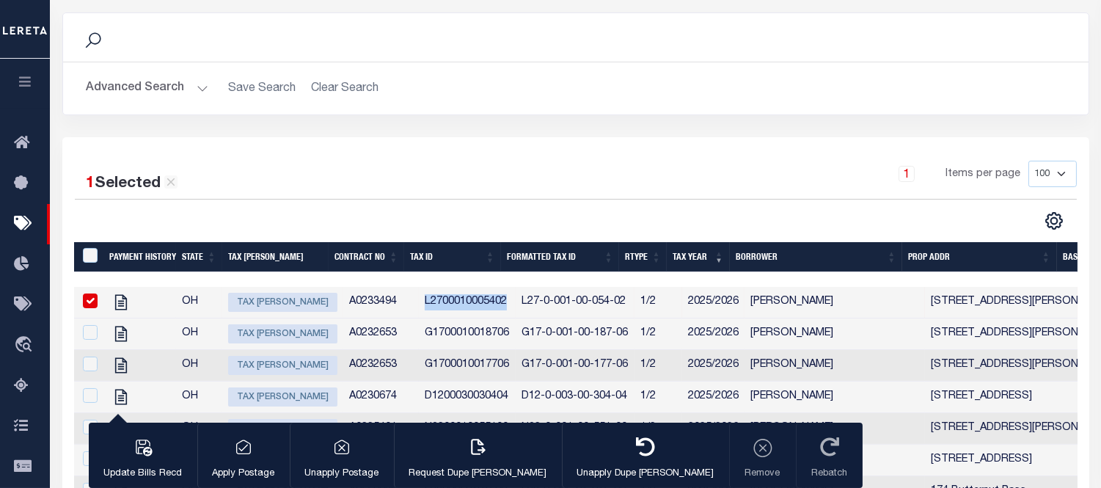
scroll to position [0, 0]
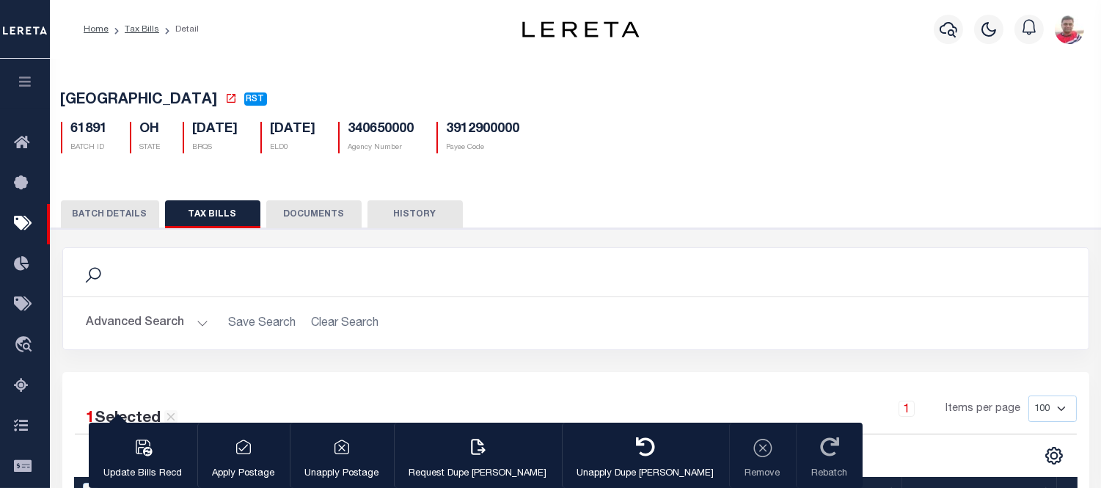
drag, startPoint x: 402, startPoint y: 205, endPoint x: 413, endPoint y: 252, distance: 47.5
click at [402, 208] on button "HISTORY" at bounding box center [414, 214] width 95 height 28
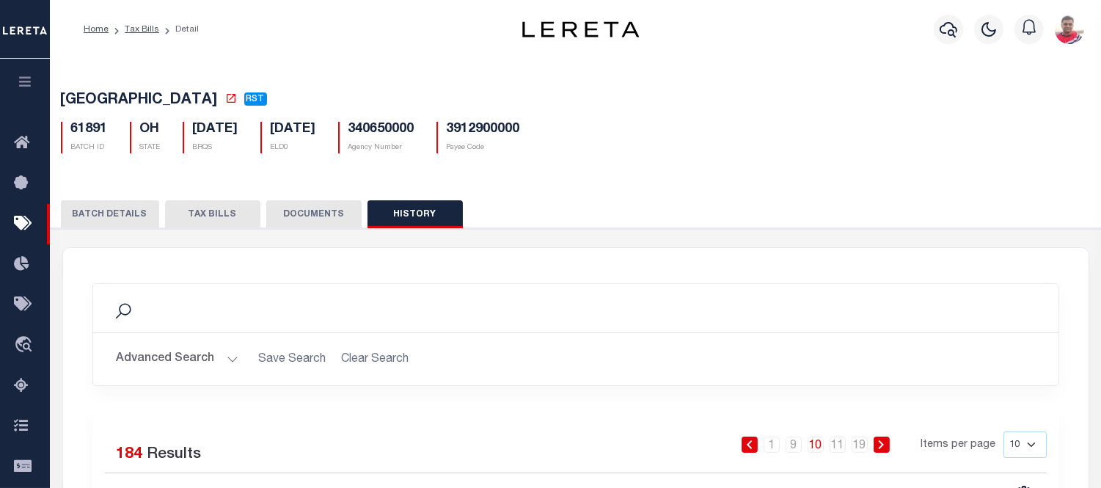
scroll to position [244, 0]
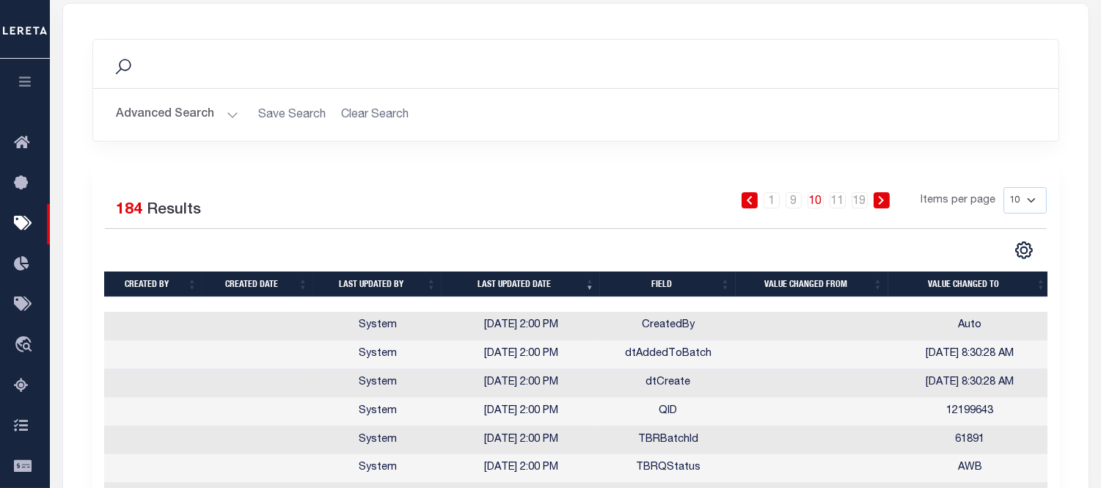
click at [223, 122] on button "Advanced Search" at bounding box center [178, 114] width 122 height 29
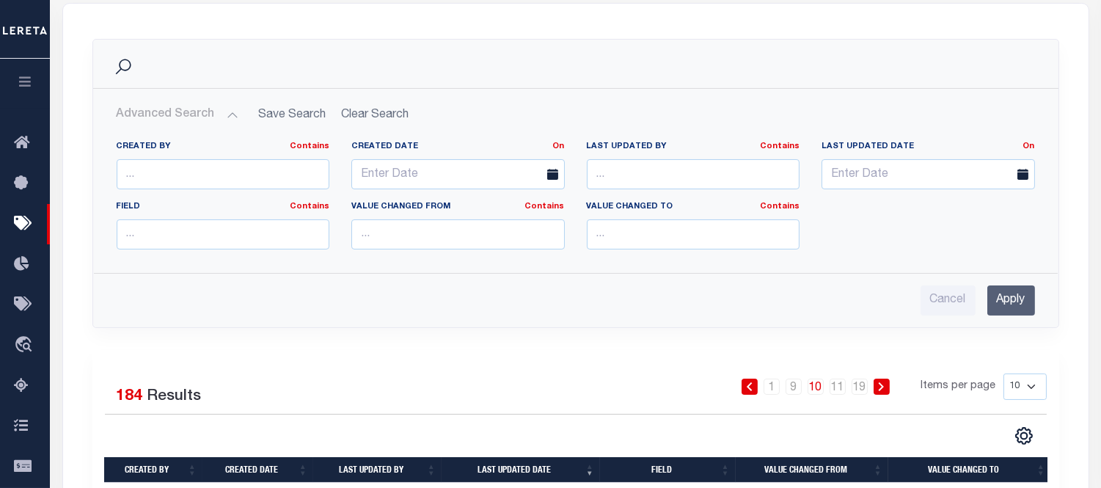
scroll to position [326, 0]
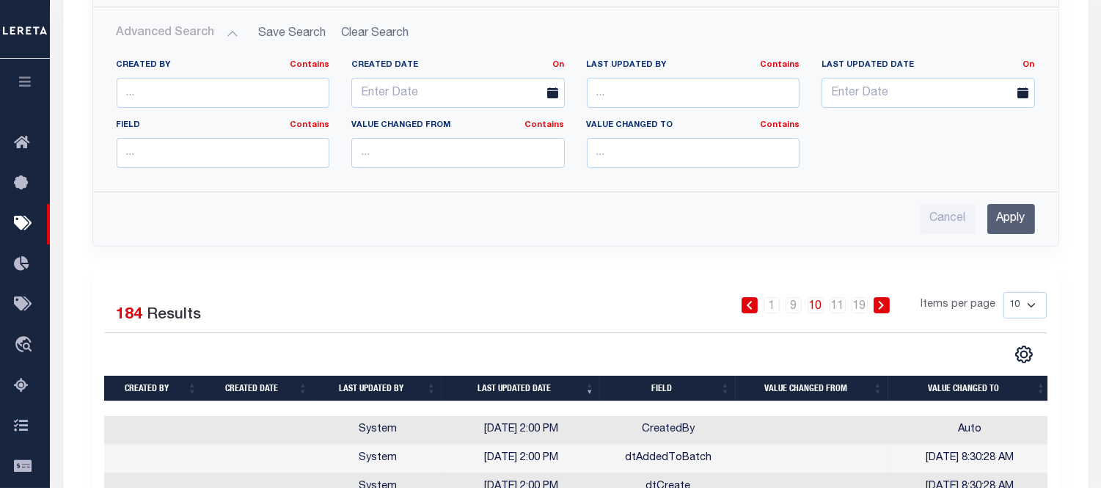
click at [171, 137] on div "Field Contains Contains Is" at bounding box center [223, 144] width 213 height 48
click at [271, 158] on input "text" at bounding box center [223, 153] width 213 height 30
type input "BRQ2"
click at [1012, 228] on input "Apply" at bounding box center [1011, 219] width 48 height 30
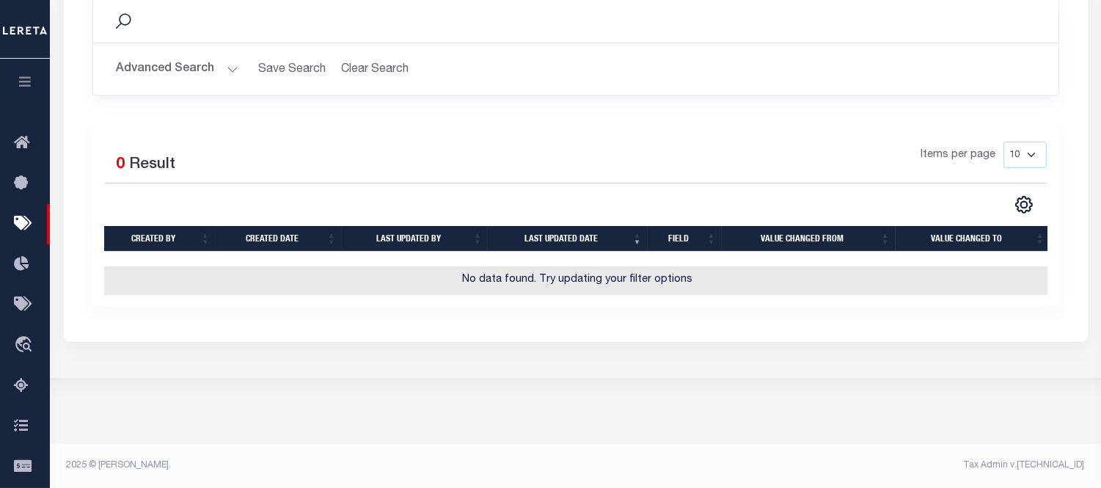
scroll to position [289, 0]
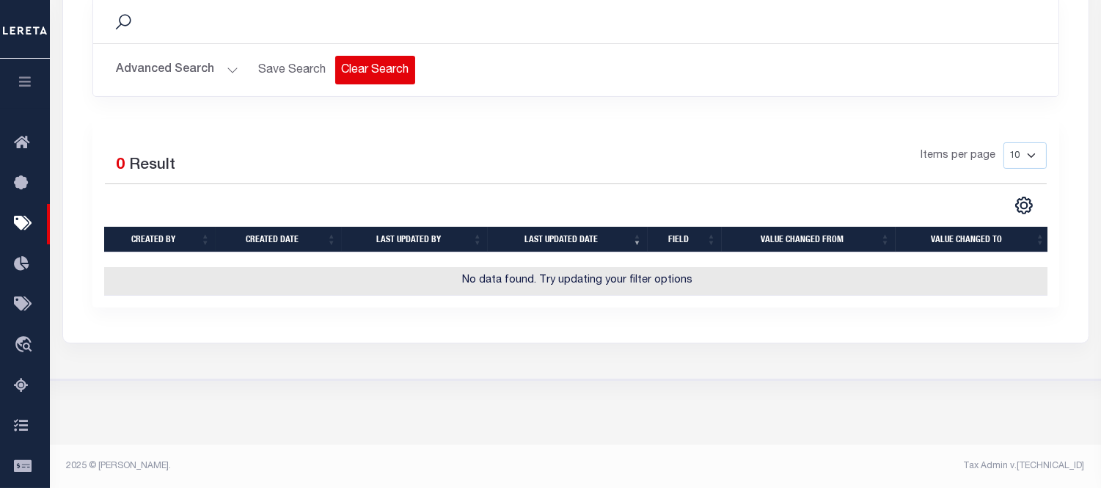
click at [343, 76] on button "Clear Search" at bounding box center [375, 70] width 80 height 29
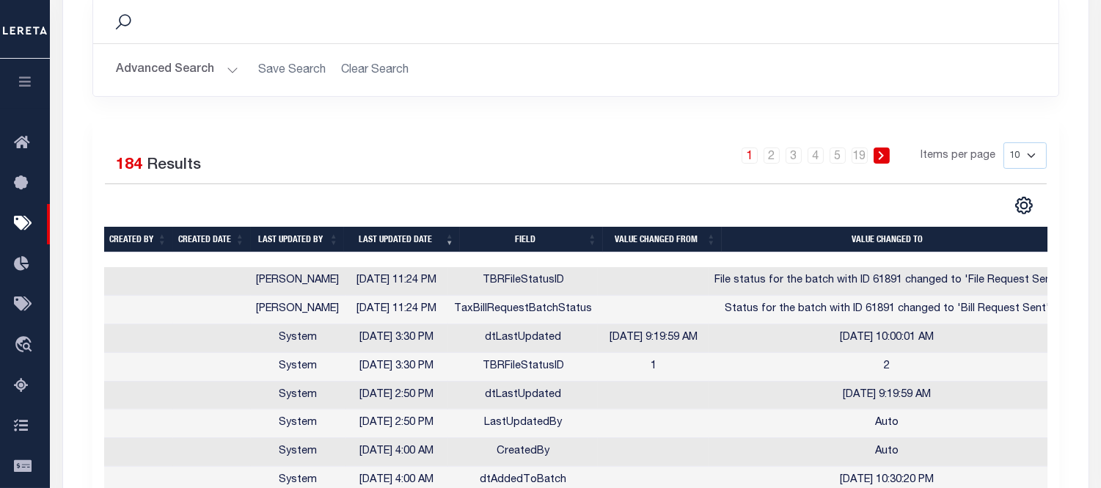
click at [1010, 156] on select "10 25 50 100" at bounding box center [1024, 155] width 43 height 26
select select "100"
click at [1003, 144] on select "10 25 50 100" at bounding box center [1024, 155] width 43 height 26
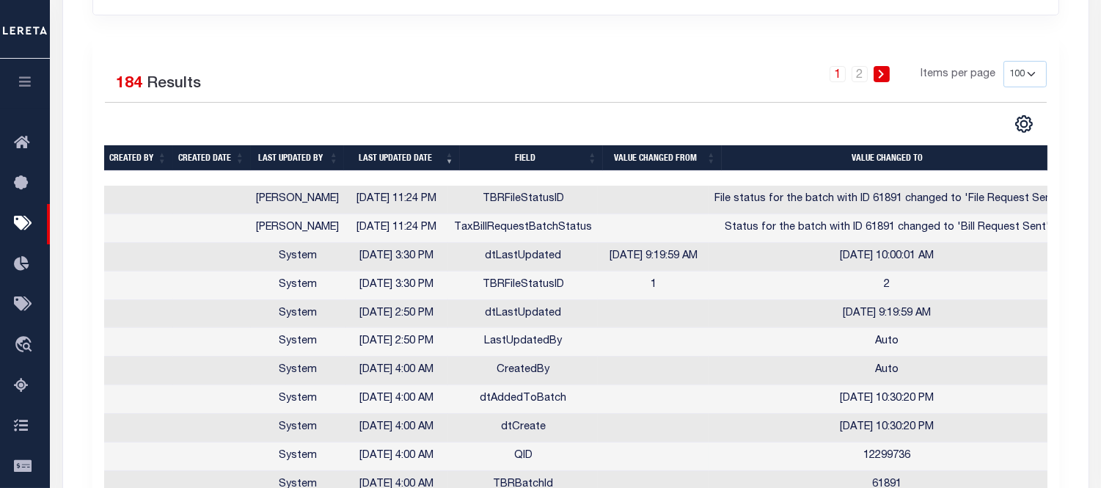
scroll to position [208, 0]
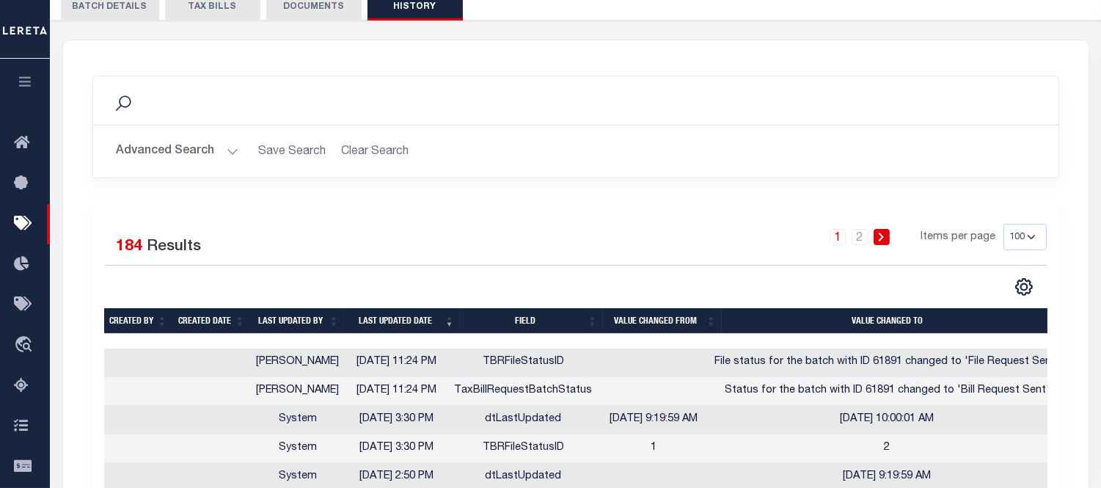
click at [404, 316] on th "Last updated date" at bounding box center [402, 321] width 116 height 26
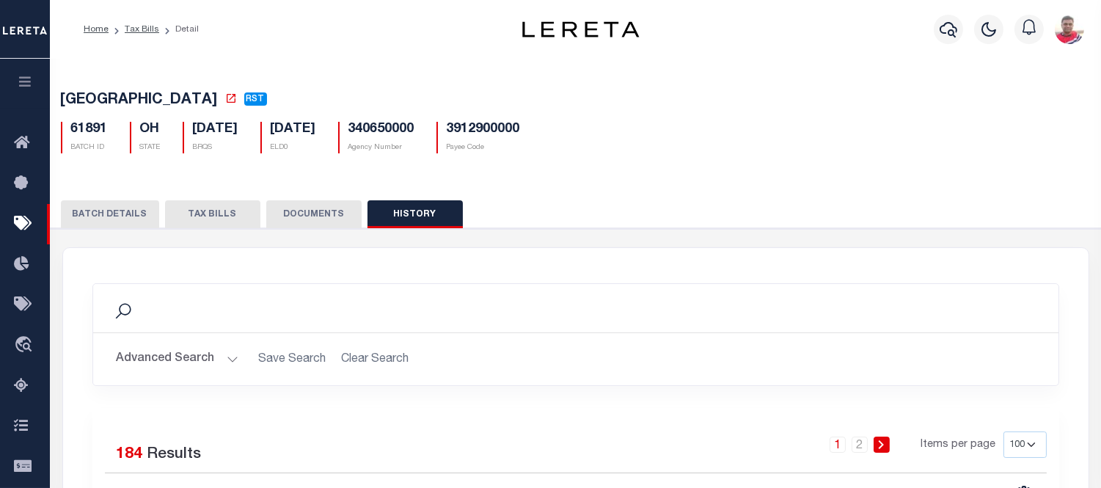
scroll to position [163, 0]
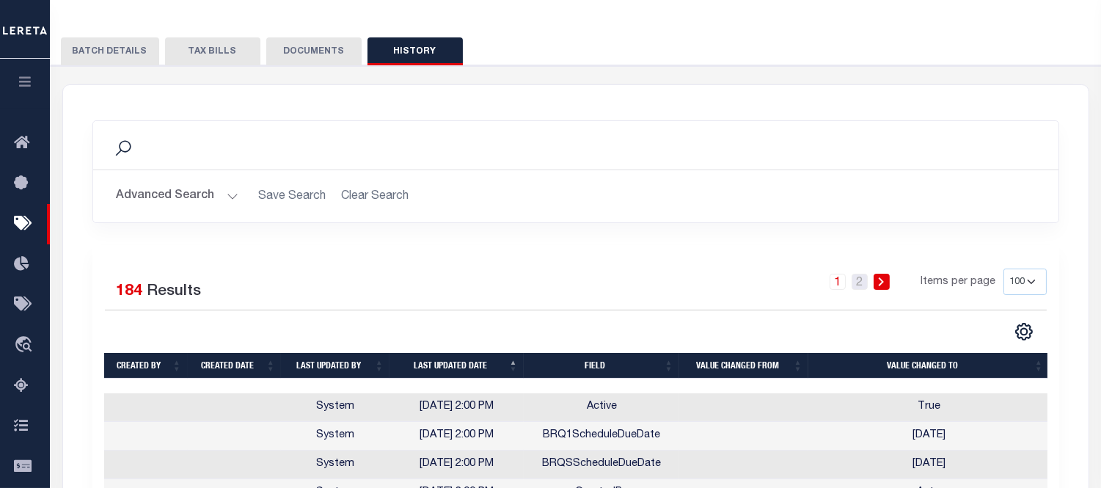
drag, startPoint x: 859, startPoint y: 281, endPoint x: 797, endPoint y: 290, distance: 62.3
click at [858, 280] on link "2" at bounding box center [859, 282] width 16 height 16
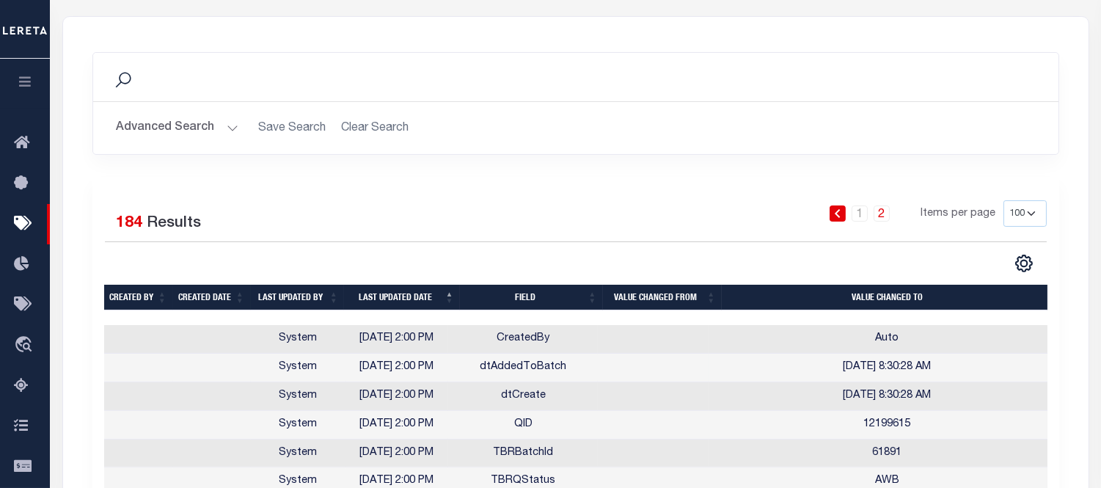
scroll to position [312, 0]
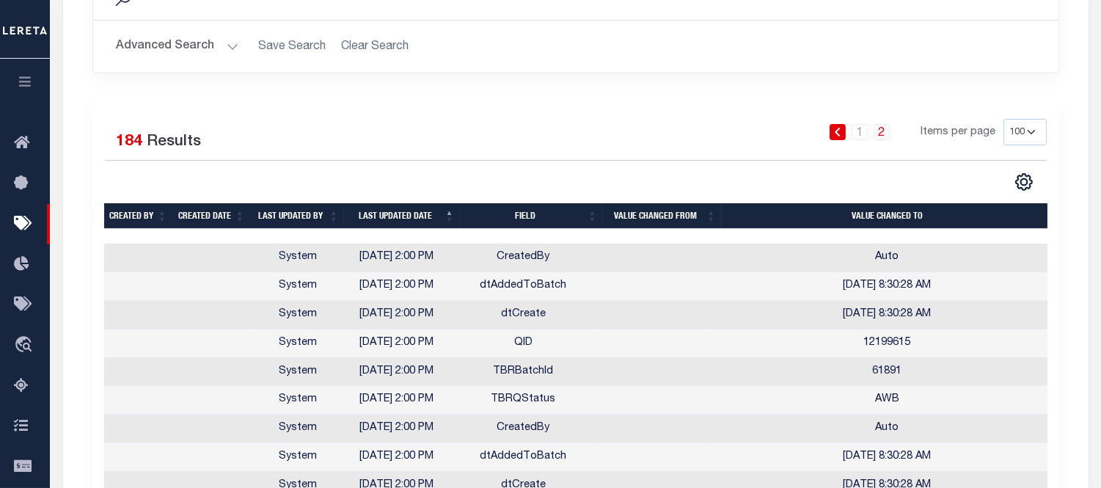
click at [1033, 135] on select "10 25 50 100" at bounding box center [1024, 132] width 43 height 26
click at [1032, 134] on select "10 25 50 100" at bounding box center [1024, 132] width 43 height 26
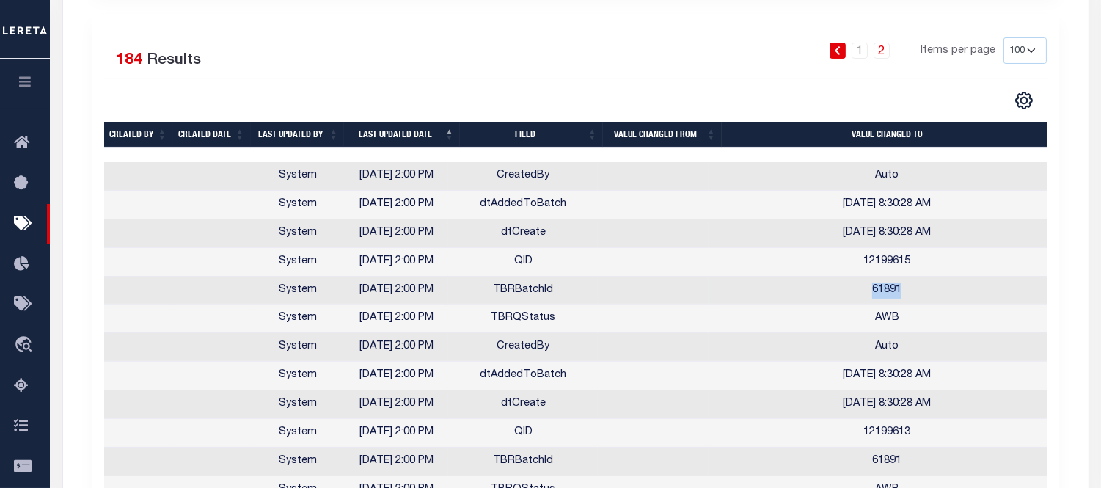
drag, startPoint x: 873, startPoint y: 290, endPoint x: 903, endPoint y: 310, distance: 35.4
click at [920, 293] on td "61891" at bounding box center [886, 290] width 356 height 29
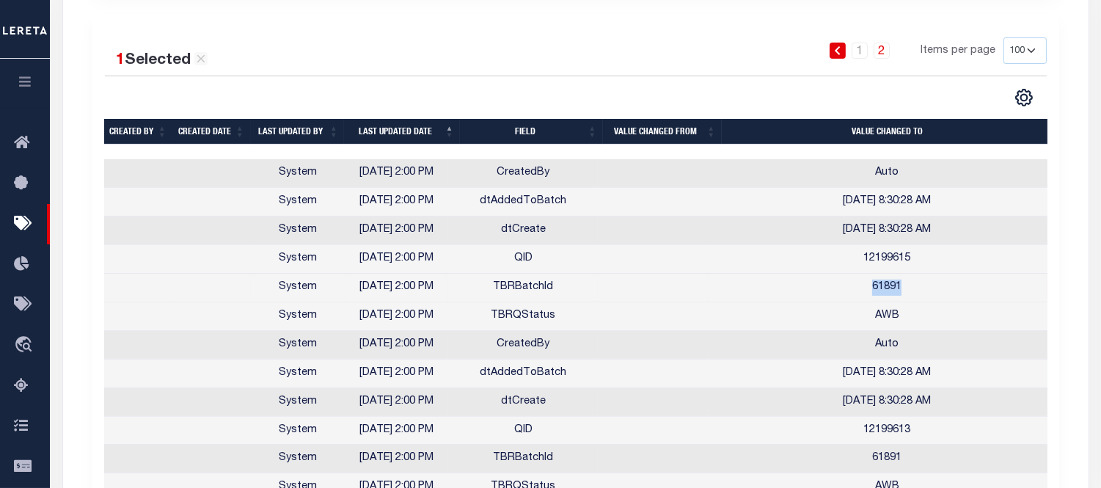
copy td "61891"
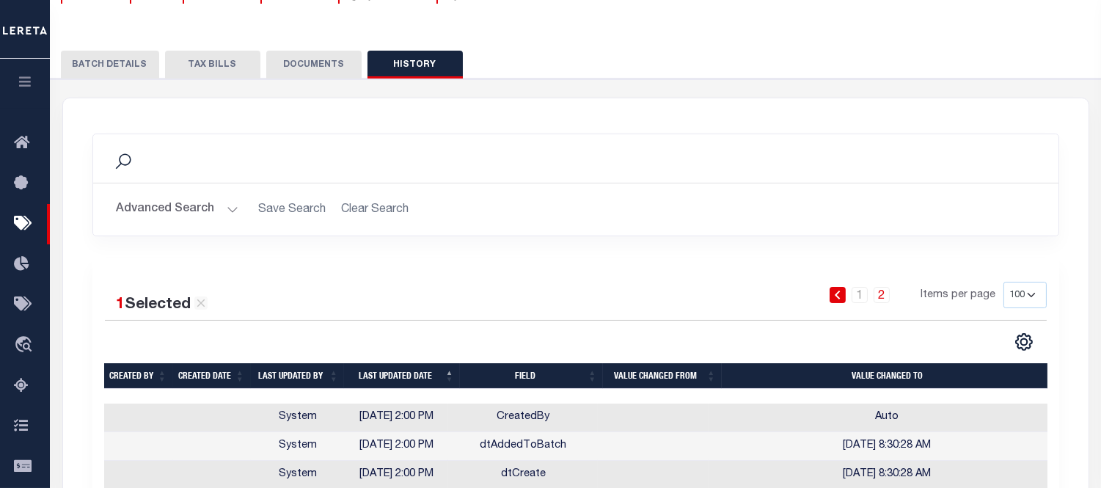
scroll to position [231, 0]
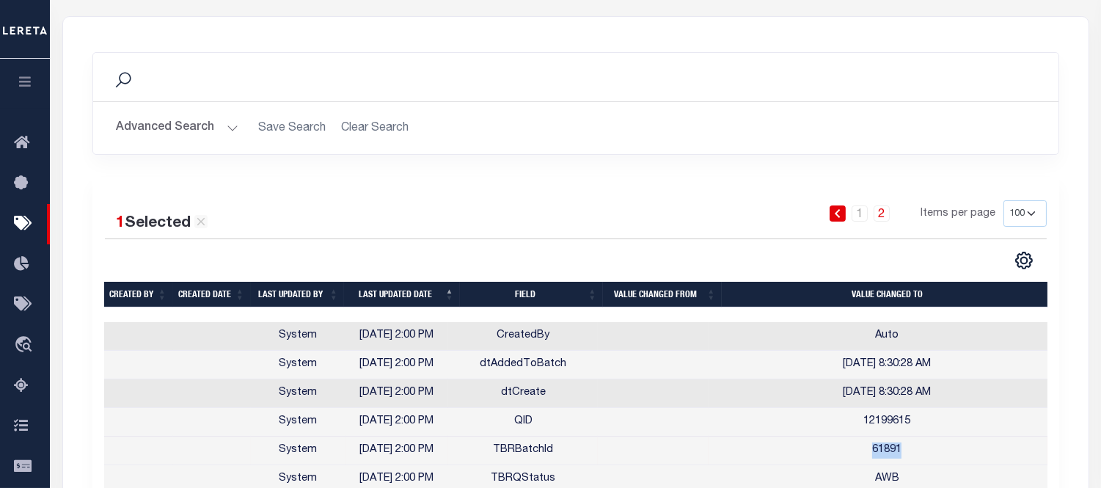
click at [528, 303] on th "Field" at bounding box center [531, 295] width 143 height 26
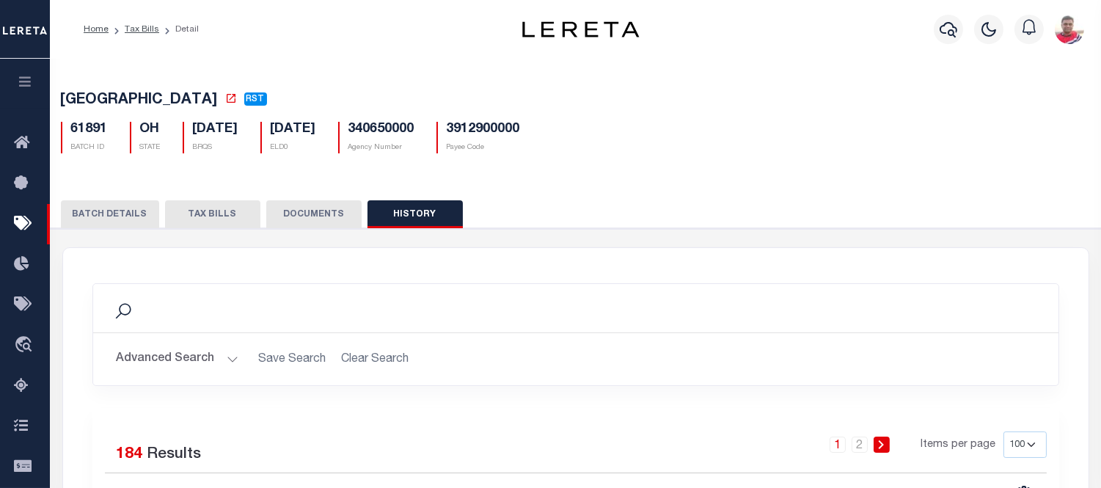
scroll to position [407, 0]
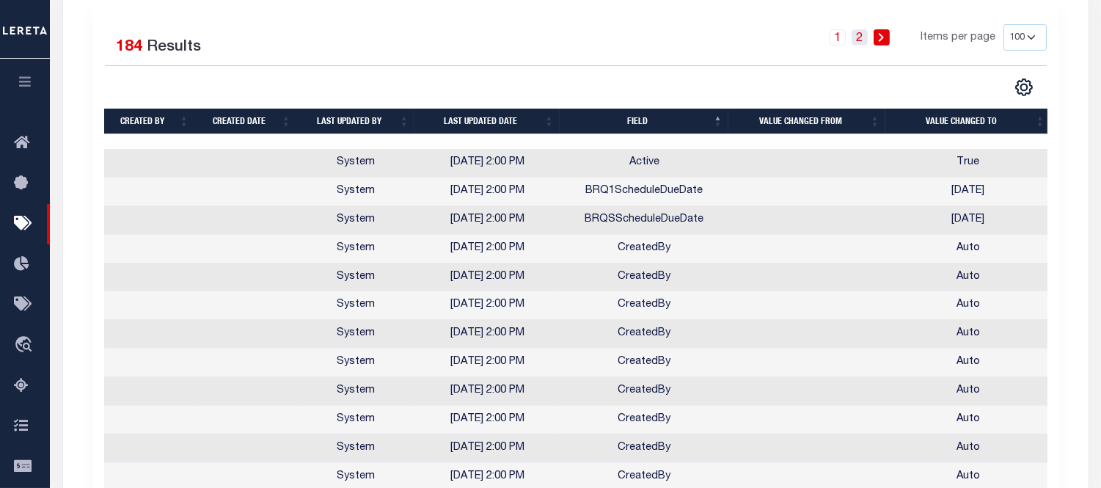
click at [856, 41] on link "2" at bounding box center [859, 37] width 16 height 16
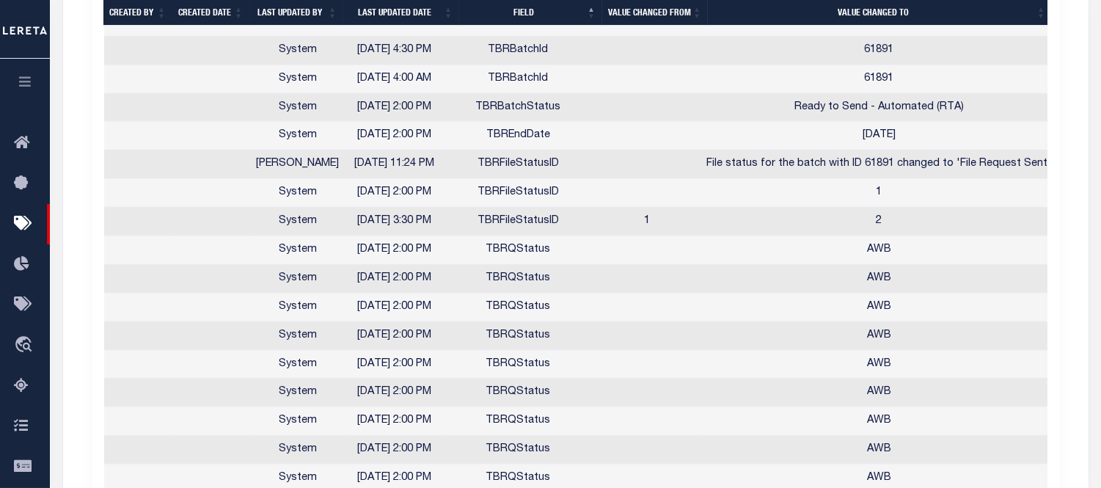
scroll to position [1792, 0]
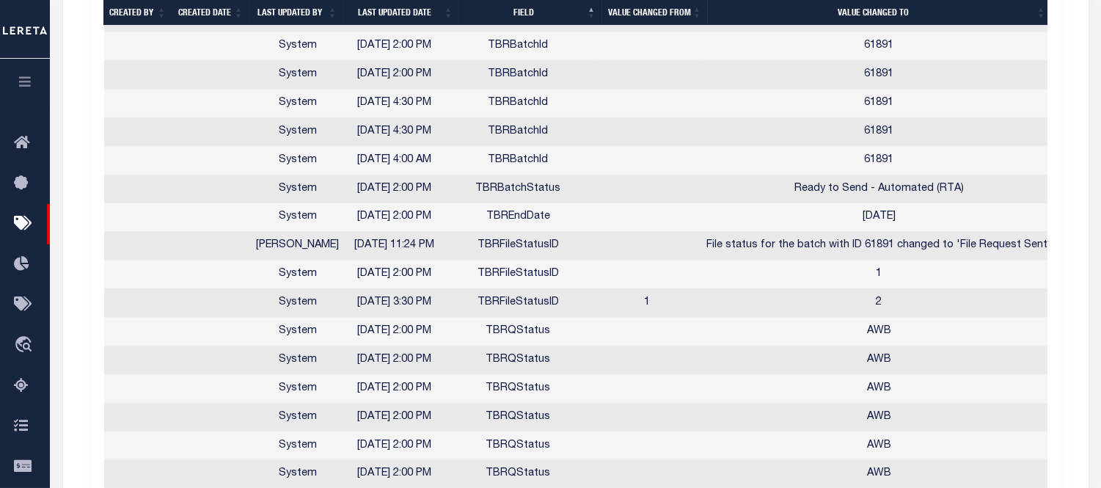
drag, startPoint x: 851, startPoint y: 222, endPoint x: 929, endPoint y: 222, distance: 77.7
click at [929, 221] on td "[DATE]" at bounding box center [879, 217] width 356 height 29
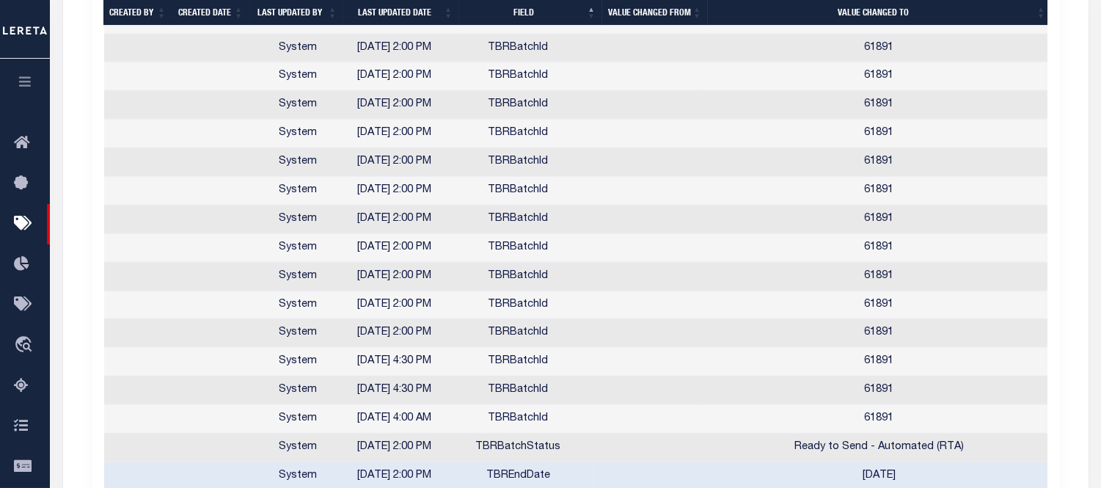
scroll to position [1613, 0]
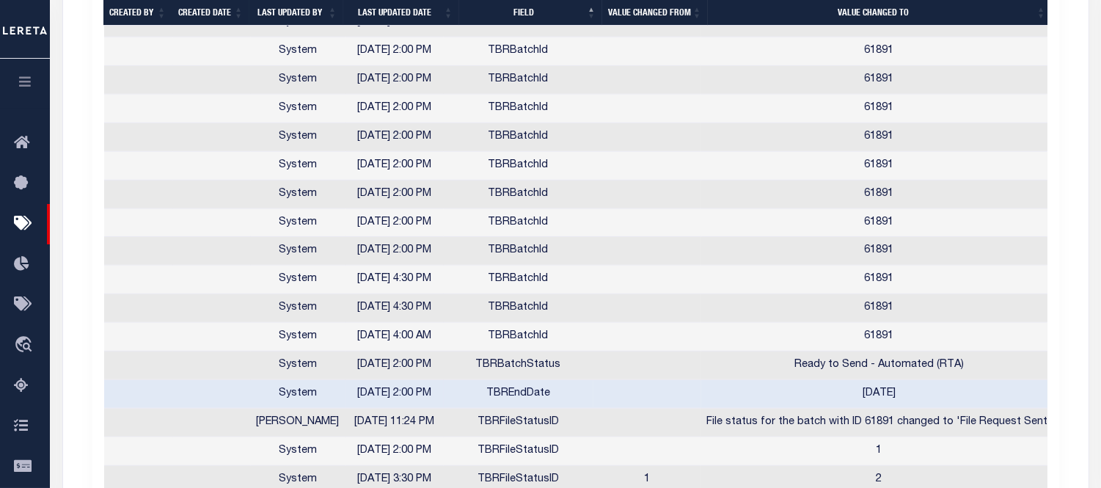
click at [1074, 237] on div "Search Advanced Search Save Search Clear Search Is On 1" at bounding box center [575, 1] width 1025 height 2733
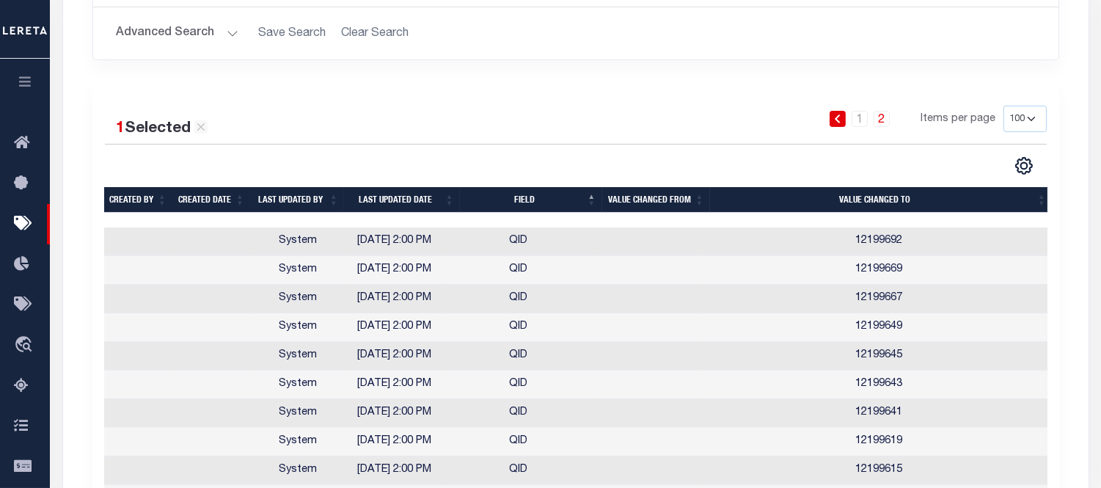
scroll to position [407, 0]
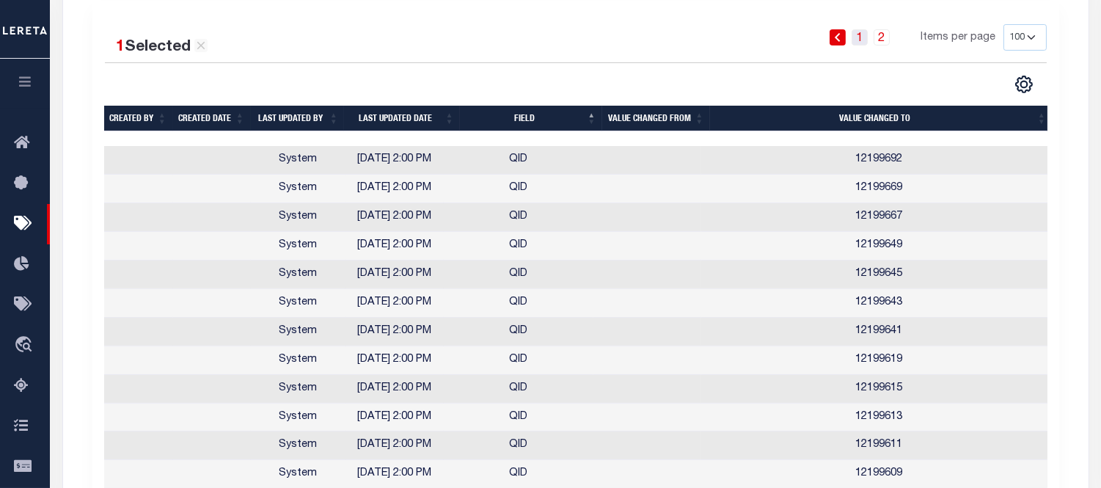
click at [854, 37] on link "1" at bounding box center [859, 37] width 16 height 16
